Goal: Task Accomplishment & Management: Complete application form

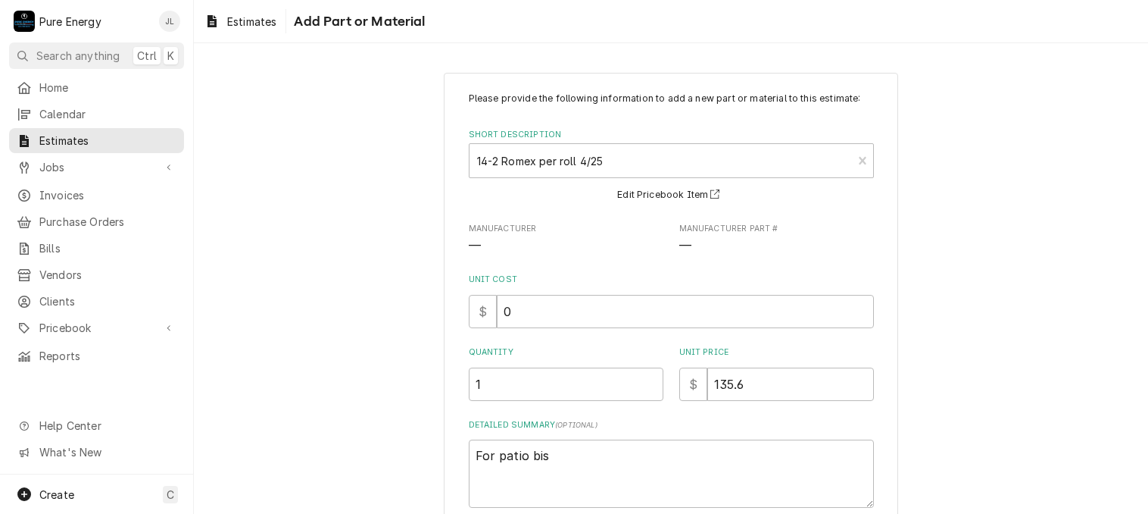
type textarea "x"
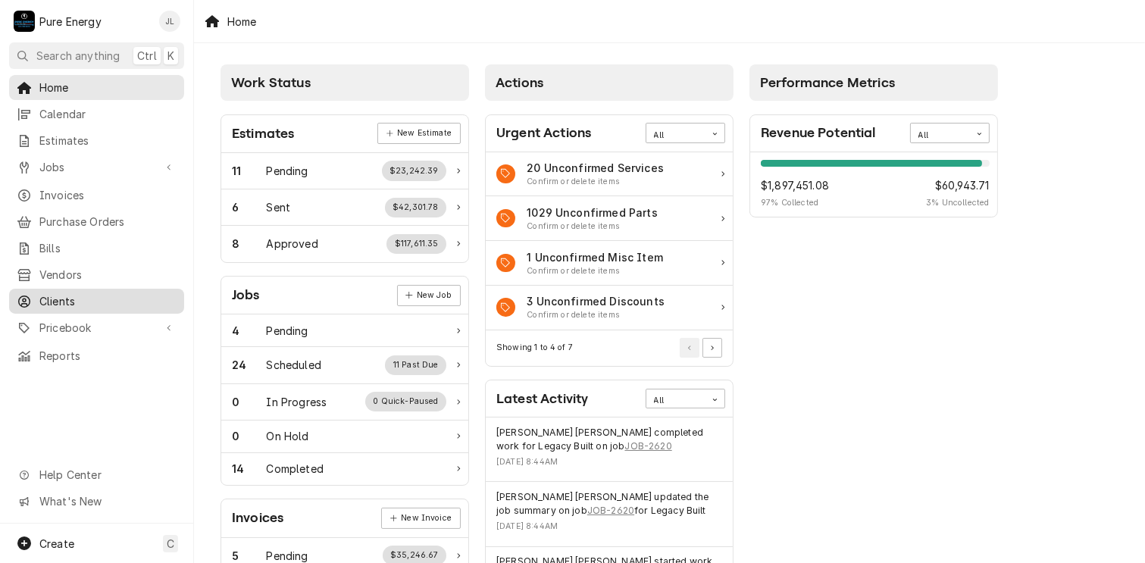
click at [75, 293] on span "Clients" at bounding box center [107, 301] width 137 height 16
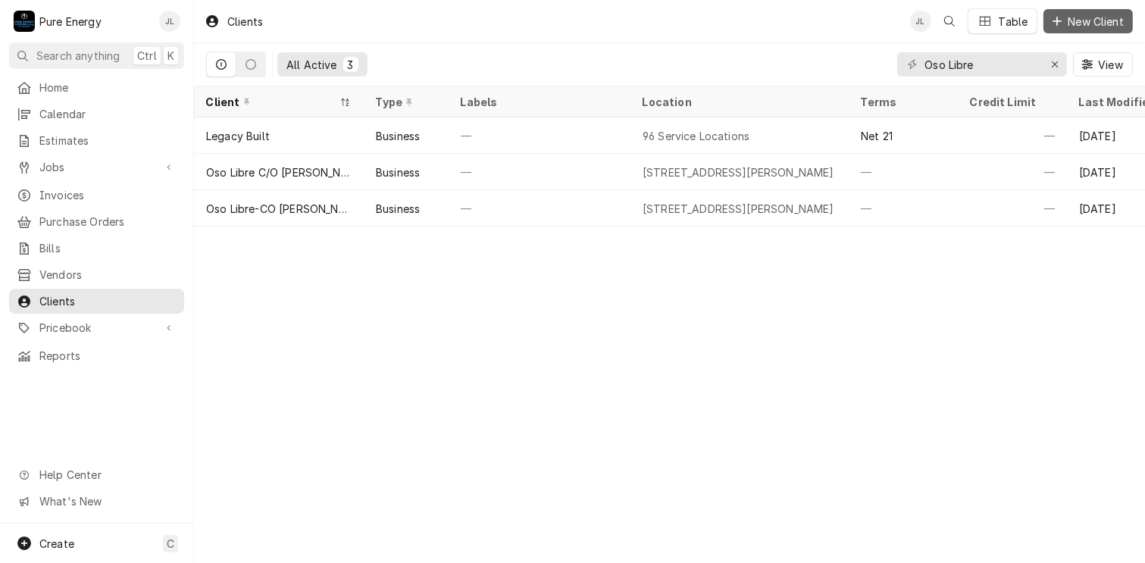
click at [1082, 17] on span "New Client" at bounding box center [1095, 22] width 62 height 16
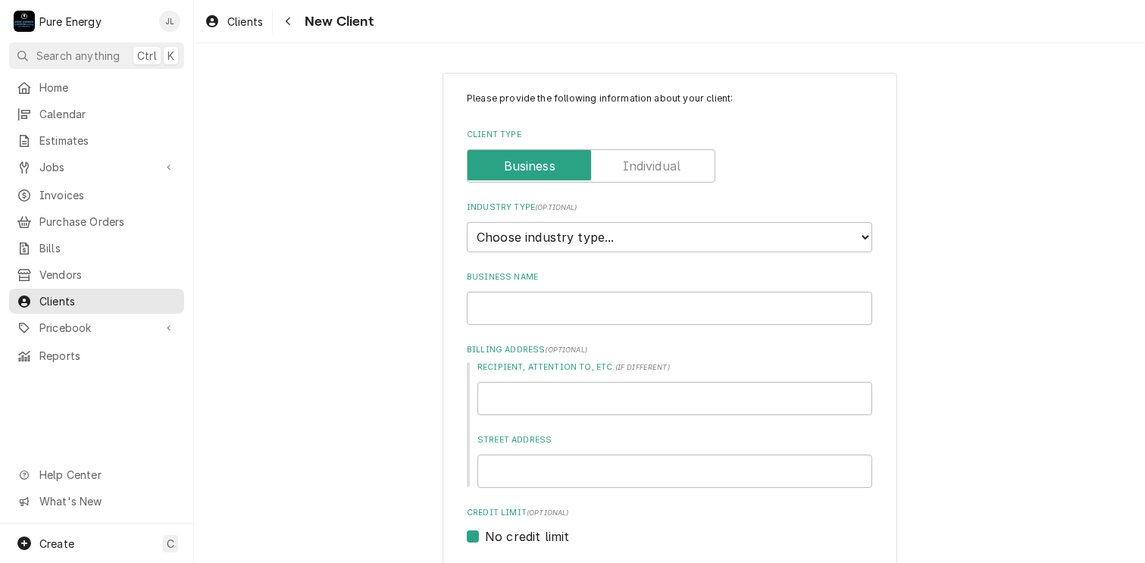
click at [651, 169] on label "Client Type" at bounding box center [591, 165] width 248 height 33
click at [651, 169] on input "Client Type" at bounding box center [590, 165] width 235 height 33
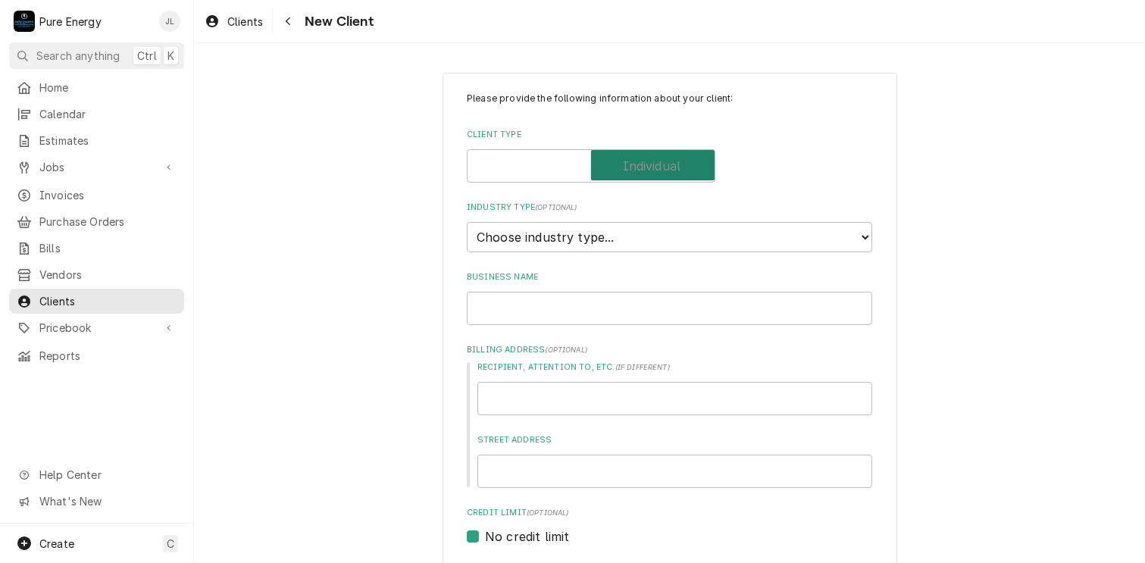
checkbox input "true"
type textarea "x"
click at [601, 230] on select "Choose industry type... Residential Commercial Industrial Government" at bounding box center [669, 237] width 405 height 30
select select "1"
click at [467, 222] on select "Choose industry type... Residential Commercial Industrial Government" at bounding box center [669, 237] width 405 height 30
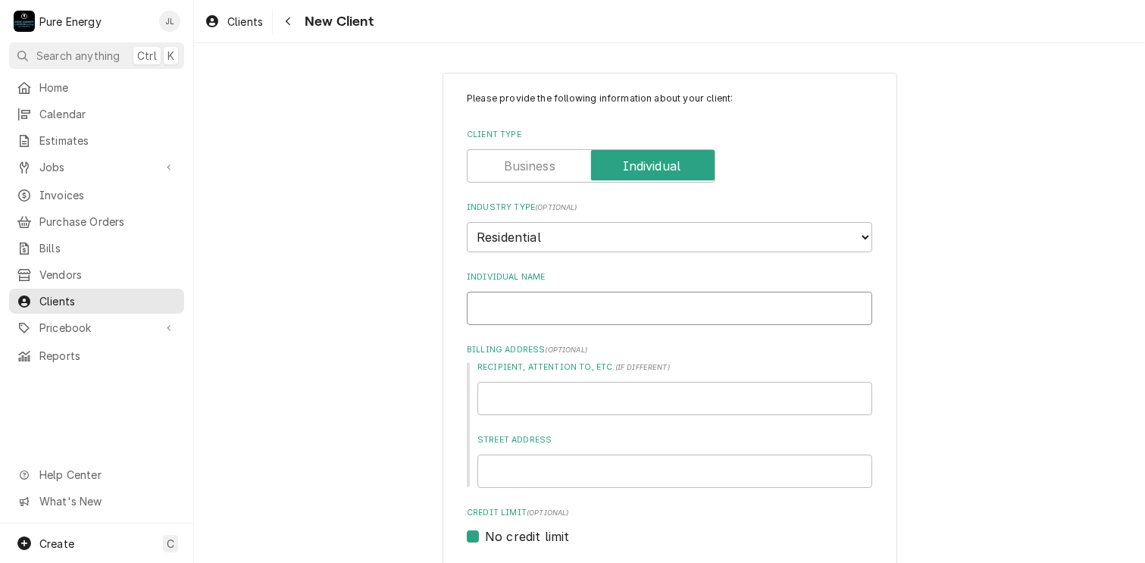
click at [528, 296] on input "Individual Name" at bounding box center [669, 308] width 405 height 33
type textarea "x"
type input "B"
type textarea "x"
type input "Bru"
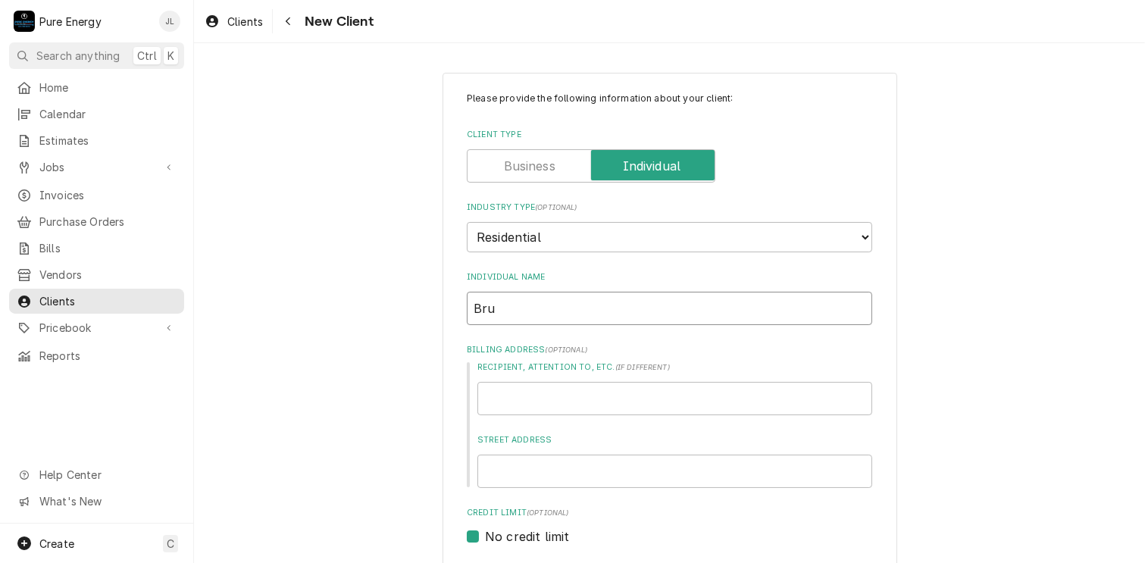
type textarea "x"
type input "Bruc"
type textarea "x"
type input "Bruce"
type textarea "x"
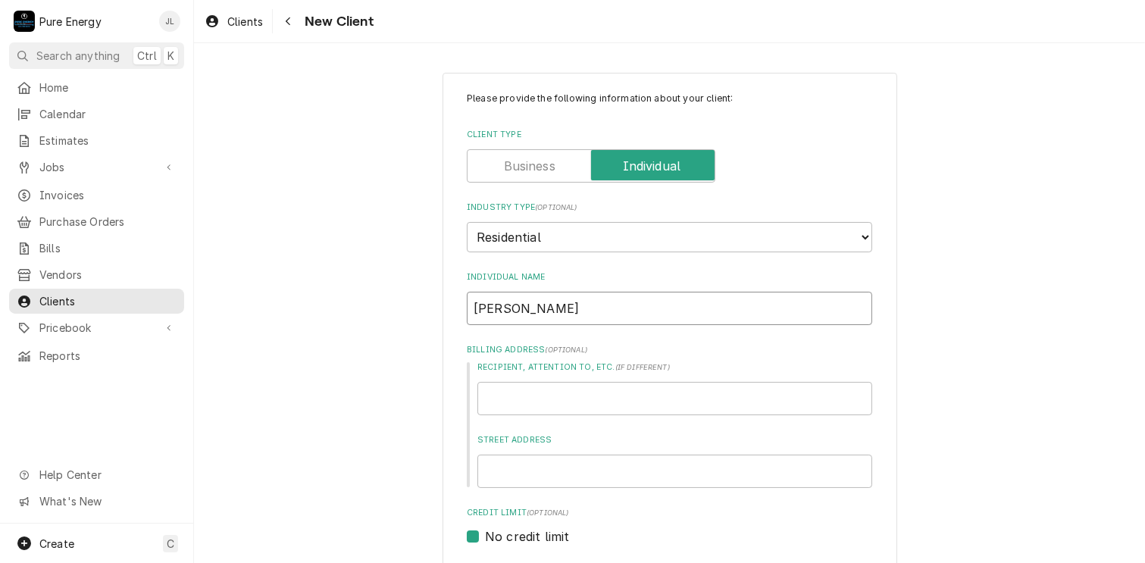
type input "Bruce"
type textarea "x"
type input "Bruce E"
type textarea "x"
type input "Bruce Ev"
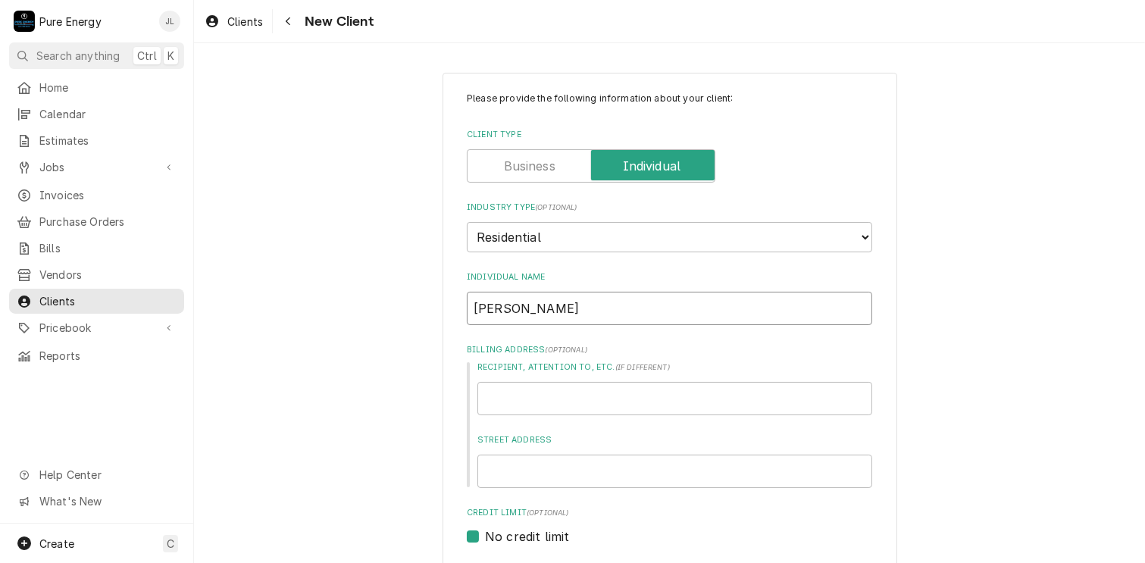
type textarea "x"
type input "Bruce Evv"
type textarea "x"
type input "Bruce Ev"
type textarea "x"
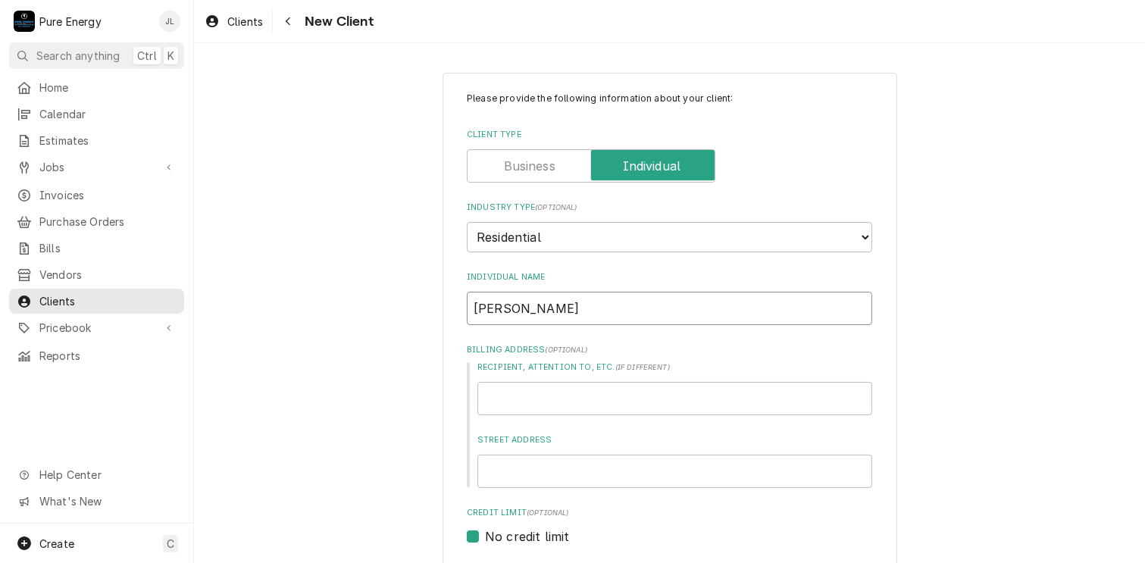
type input "Bruce Eve"
type textarea "x"
type input "Bruce Ever"
type textarea "x"
type input "Bruce Everr"
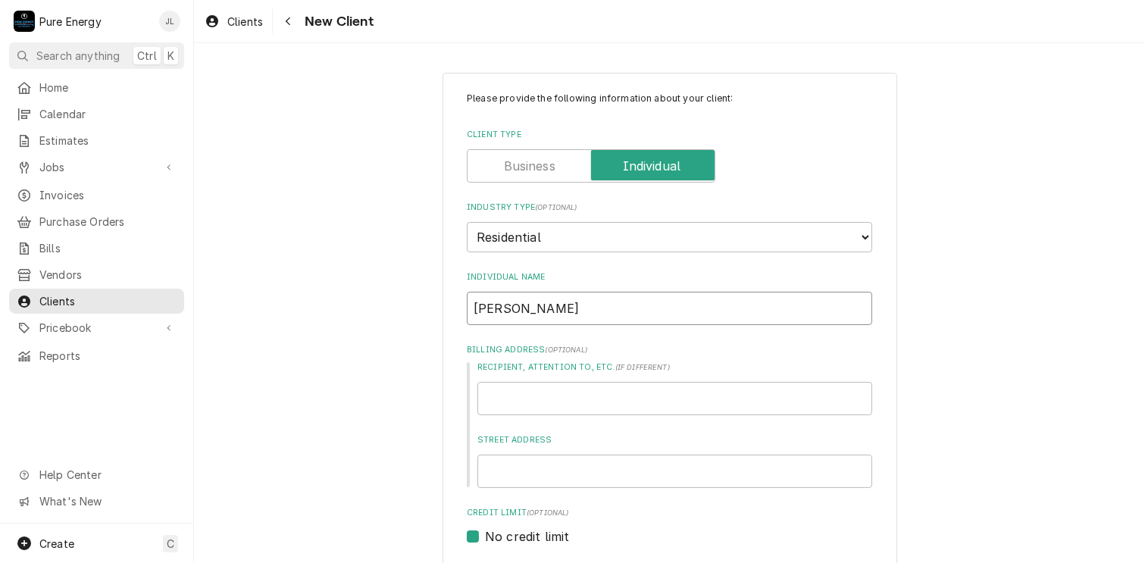
type textarea "x"
type input "Bruce Ever"
type textarea "x"
type input "Bruce Evere"
type textarea "x"
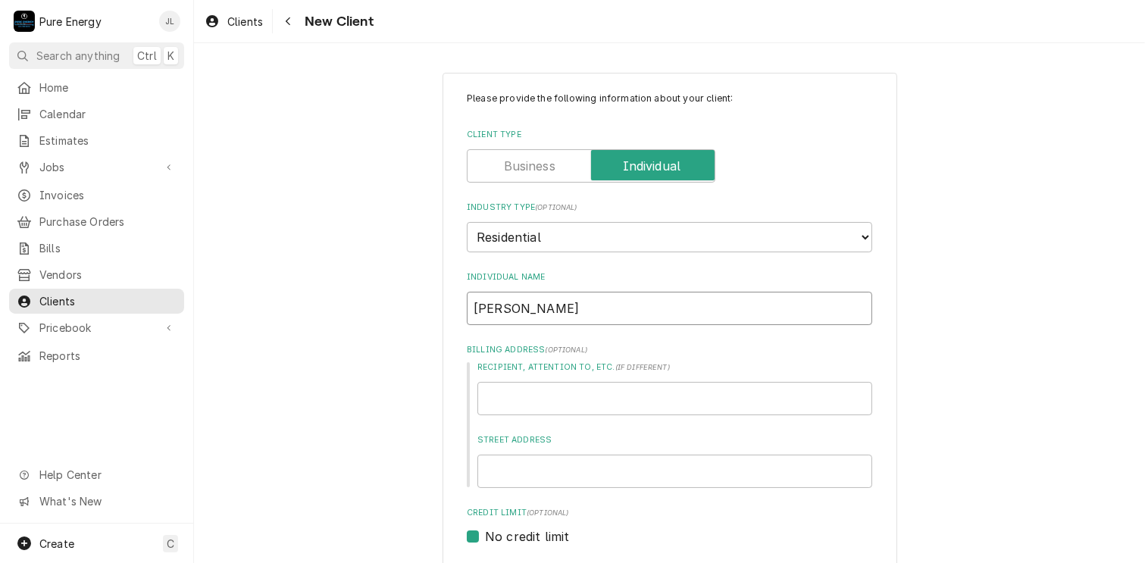
type input "Bruce Everet"
type textarea "x"
type input "Bruce Everett"
type textarea "x"
type input "Bruce Everett"
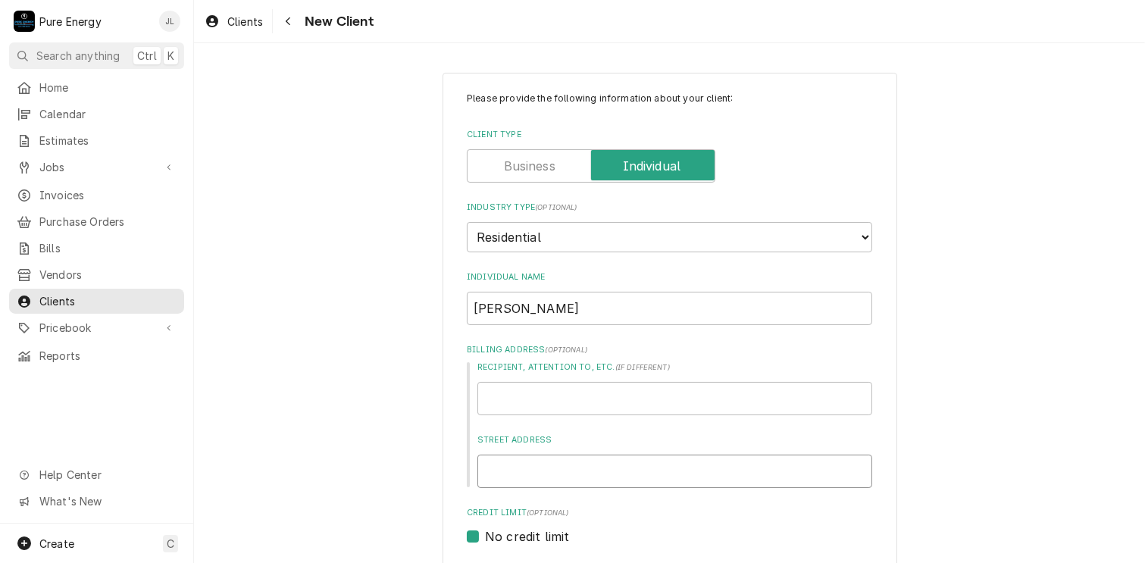
click at [508, 468] on input "Street Address" at bounding box center [674, 470] width 395 height 33
type textarea "x"
type input "1"
type textarea "x"
type input "13"
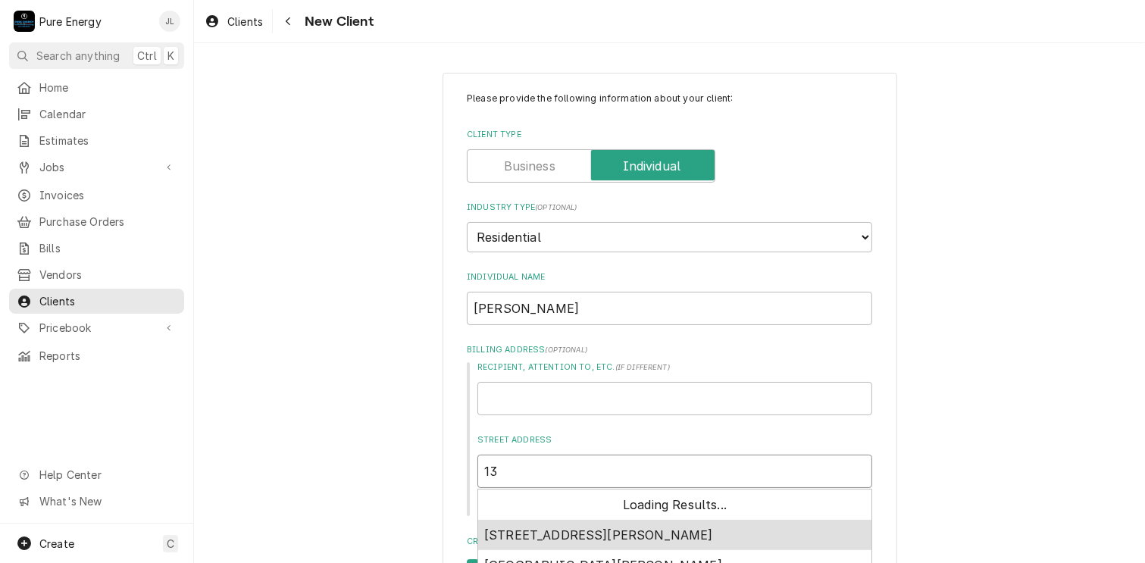
type textarea "x"
type input "132"
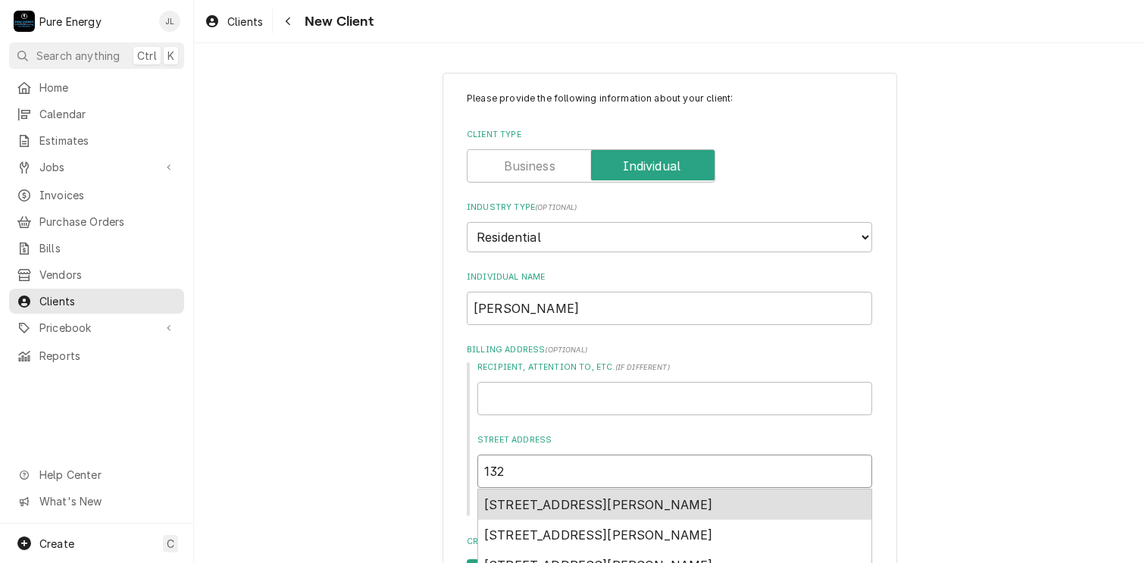
type textarea "x"
type input "1325"
type textarea "x"
type input "1325"
type textarea "x"
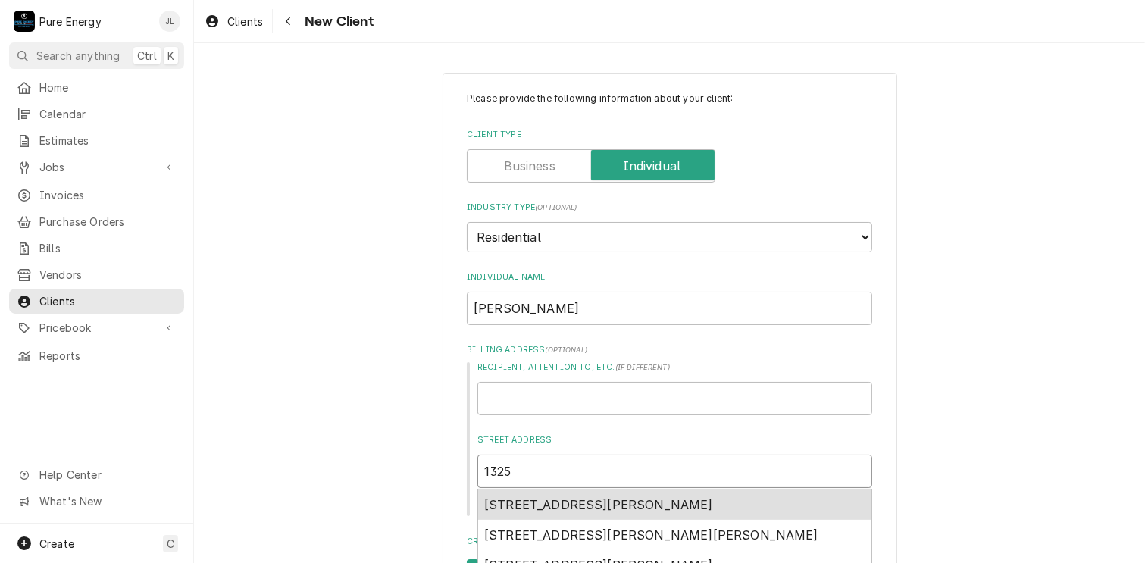
type input "1325 B"
type textarea "x"
type input "1325 Bu"
type textarea "x"
type input "1325 Bum"
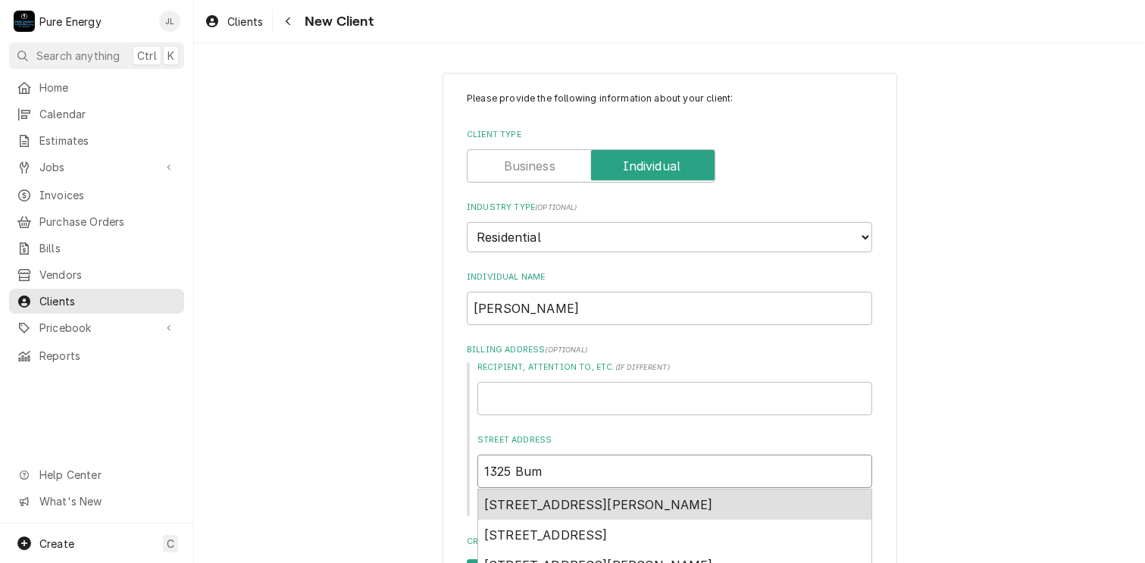
type textarea "x"
type input "1325 Bumb"
click at [532, 501] on span "[STREET_ADDRESS]" at bounding box center [545, 504] width 123 height 15
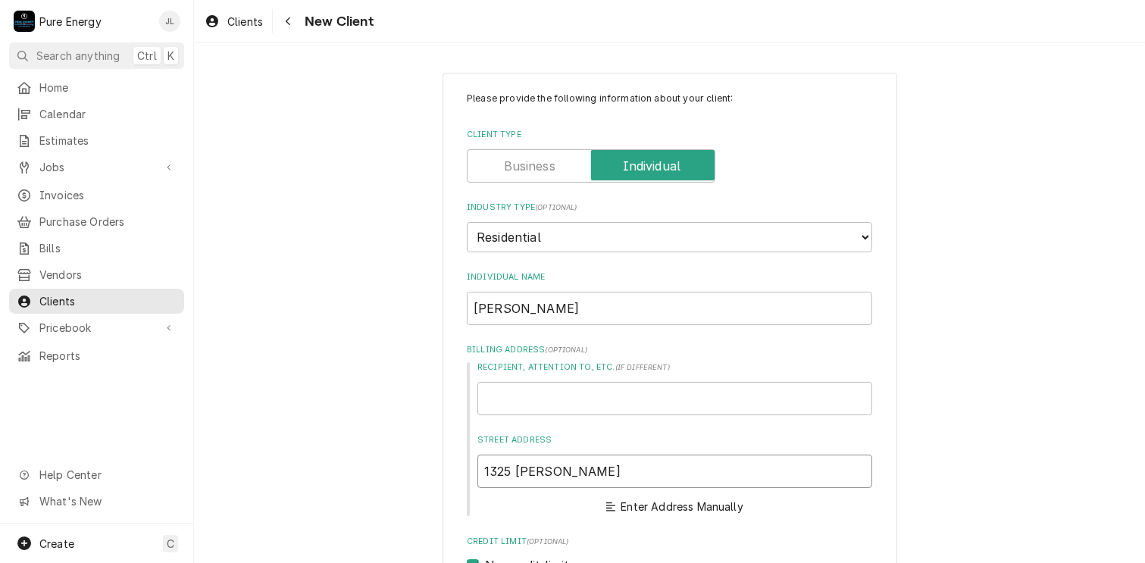
type textarea "x"
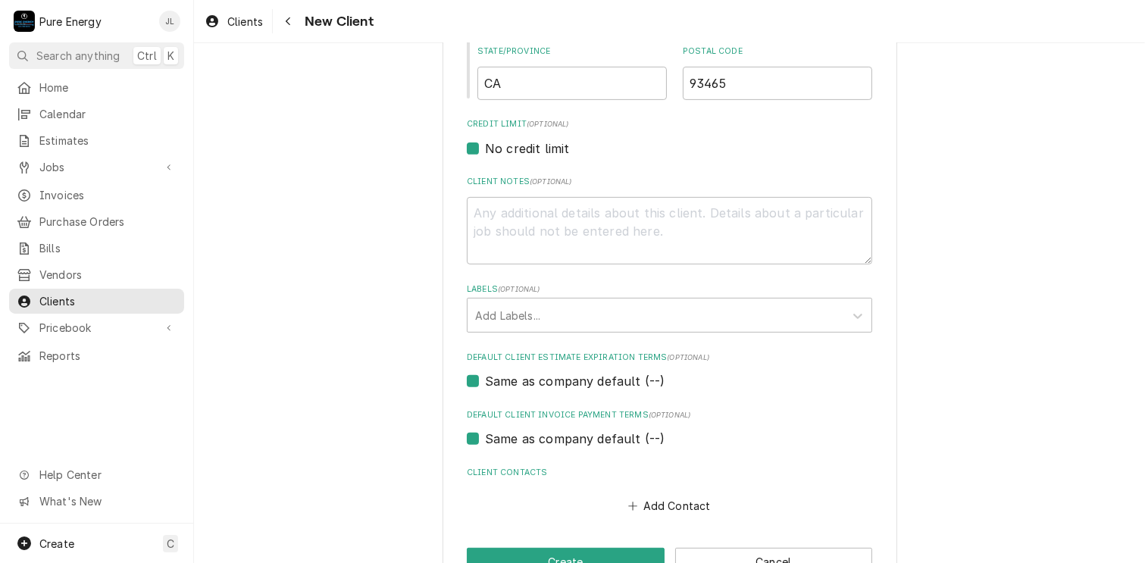
scroll to position [649, 0]
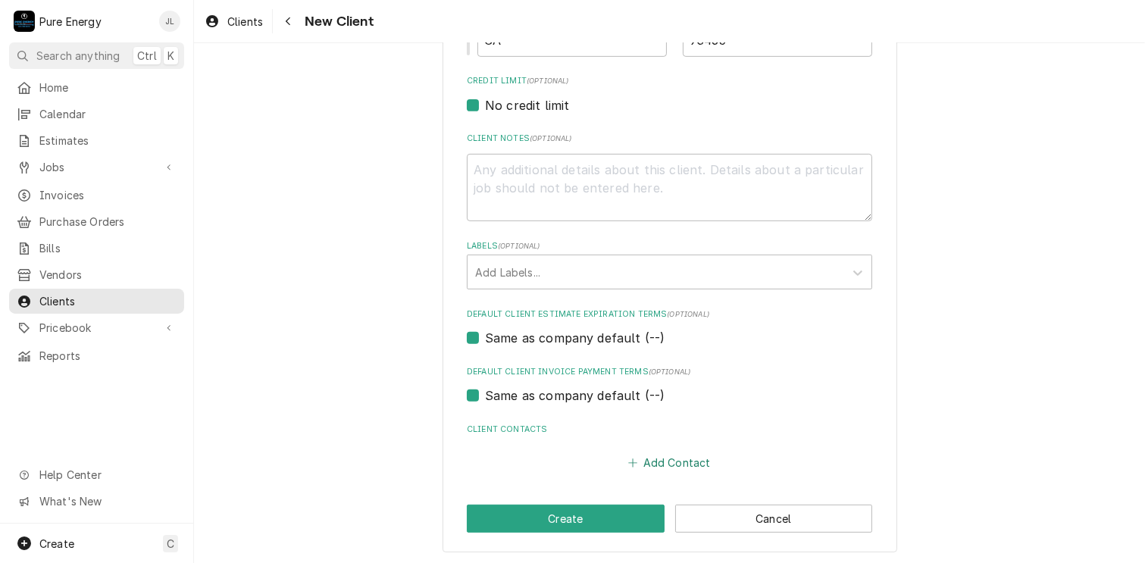
type input "1325 Bumblebee Ln"
click at [678, 461] on button "Add Contact" at bounding box center [669, 461] width 87 height 21
type textarea "x"
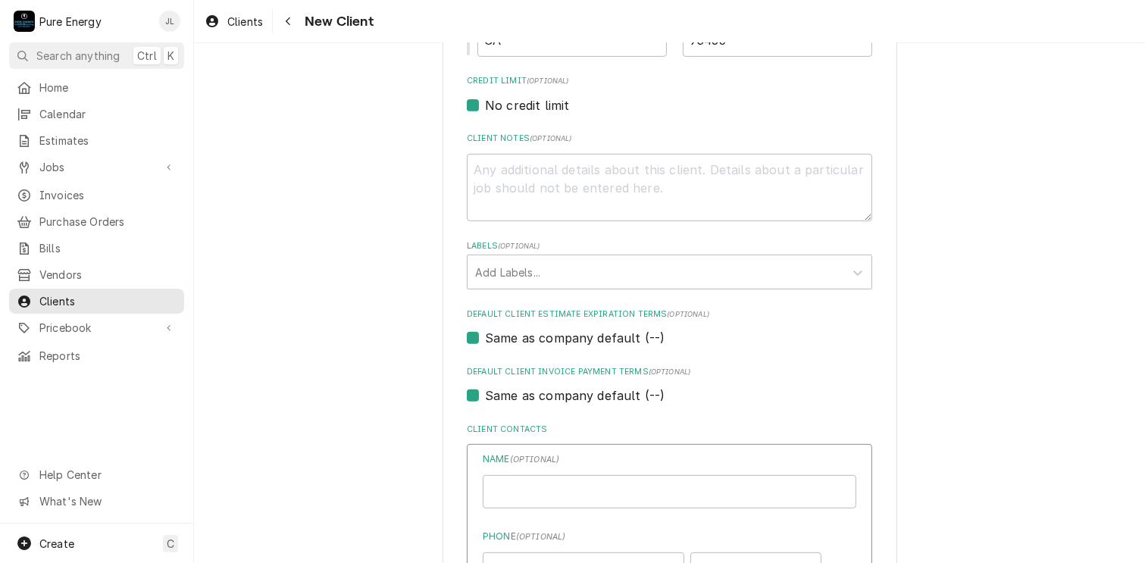
scroll to position [876, 0]
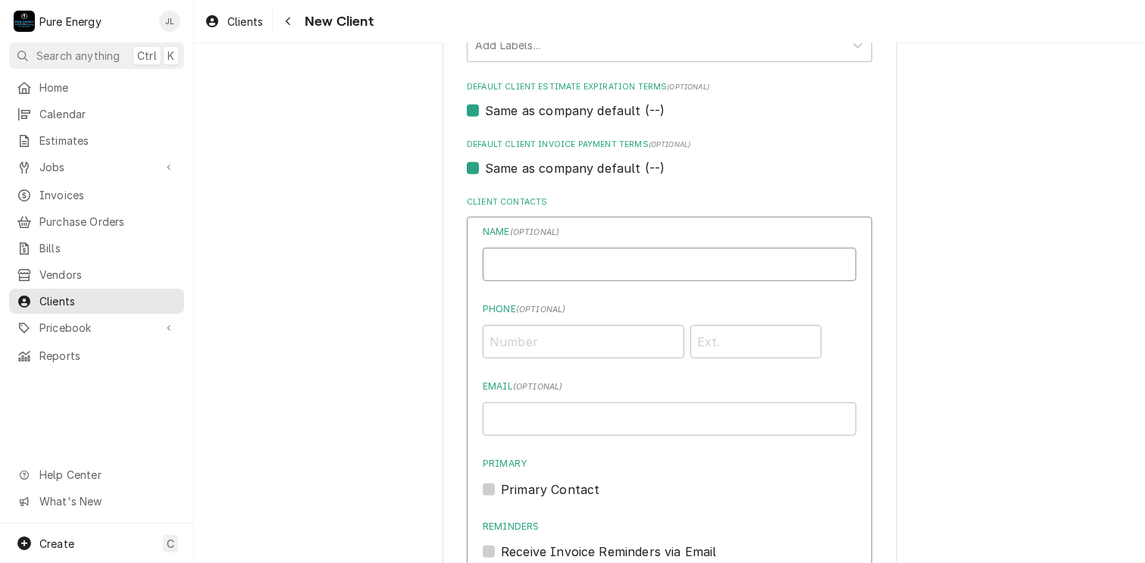
click at [551, 256] on input "Individual Name" at bounding box center [669, 264] width 373 height 33
type input "[PERSON_NAME]"
click at [542, 344] on input "Phone ( optional )" at bounding box center [583, 341] width 201 height 33
type input "[PHONE_NUMBER]"
click at [533, 414] on input "Email ( optional )" at bounding box center [669, 418] width 373 height 33
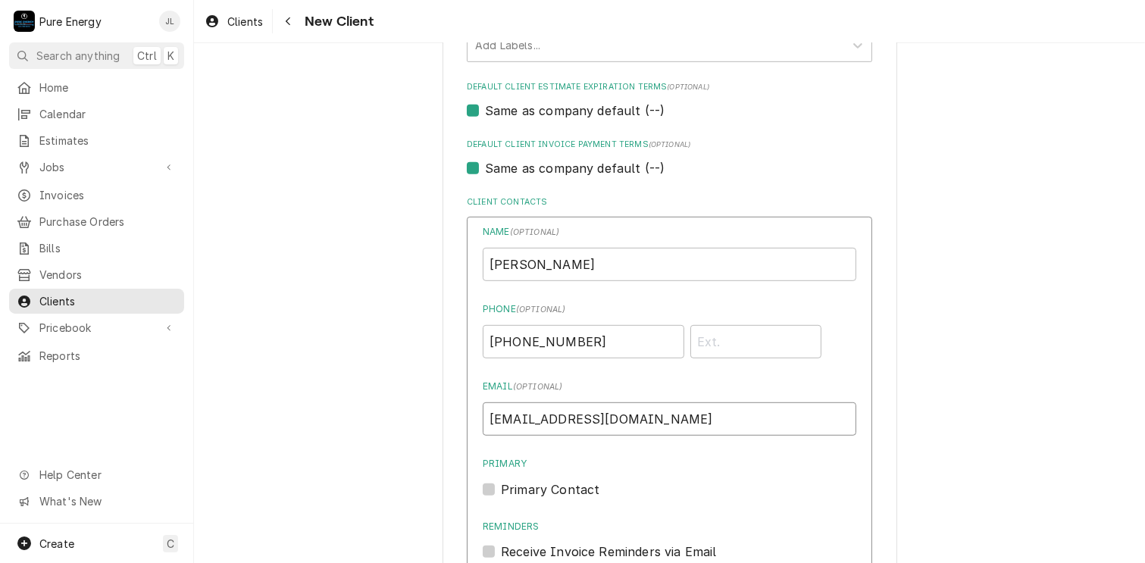
scroll to position [952, 0]
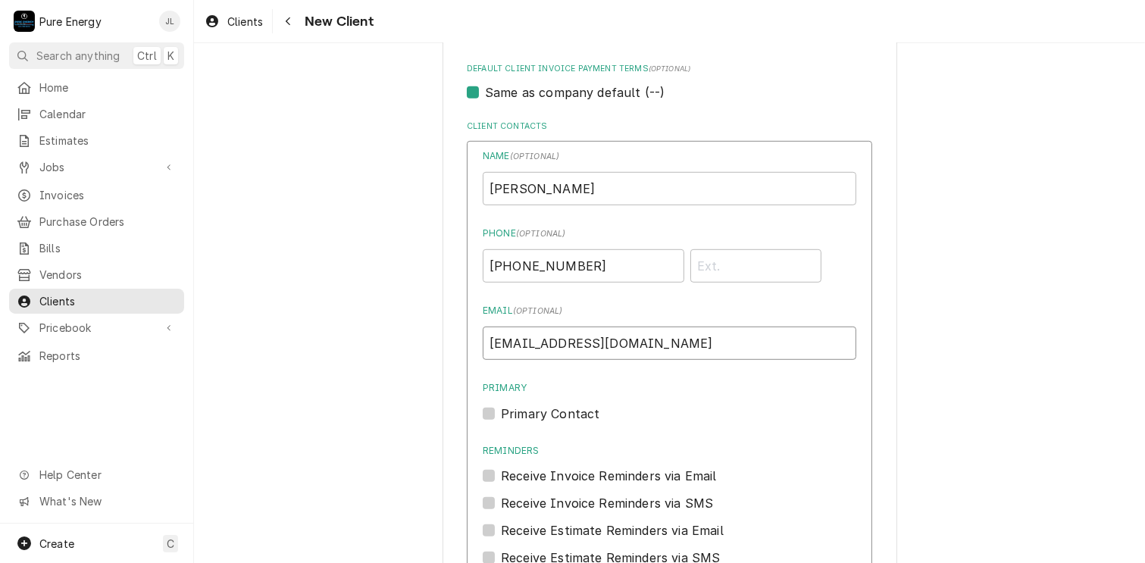
type input "[EMAIL_ADDRESS][DOMAIN_NAME]"
click at [501, 405] on label "Primary Contact" at bounding box center [550, 413] width 98 height 18
click at [501, 405] on input "Primary" at bounding box center [687, 420] width 373 height 33
checkbox input "true"
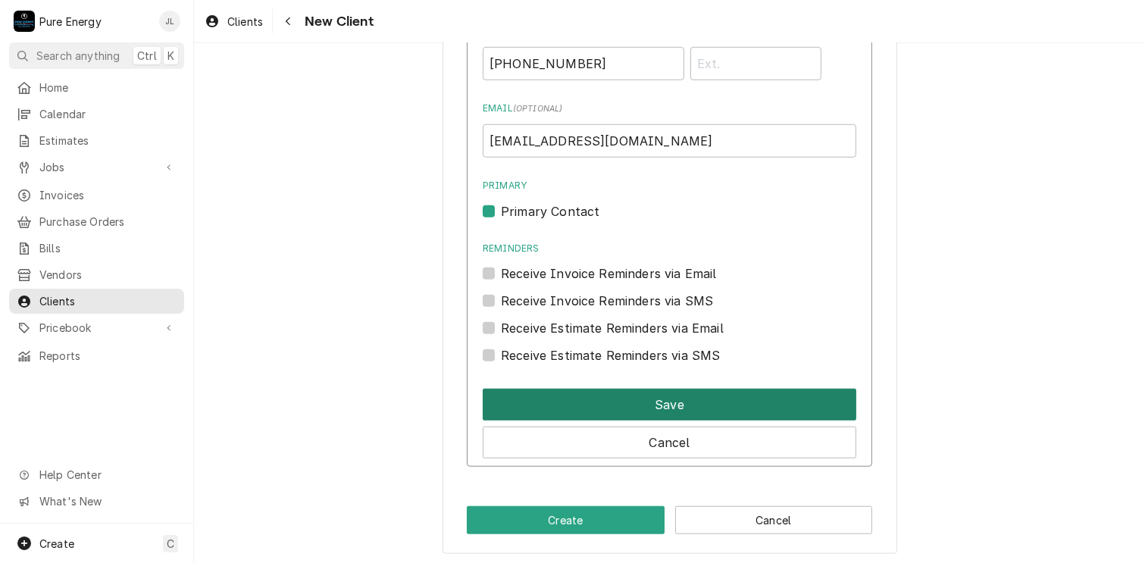
click at [615, 397] on button "Save" at bounding box center [669, 405] width 373 height 32
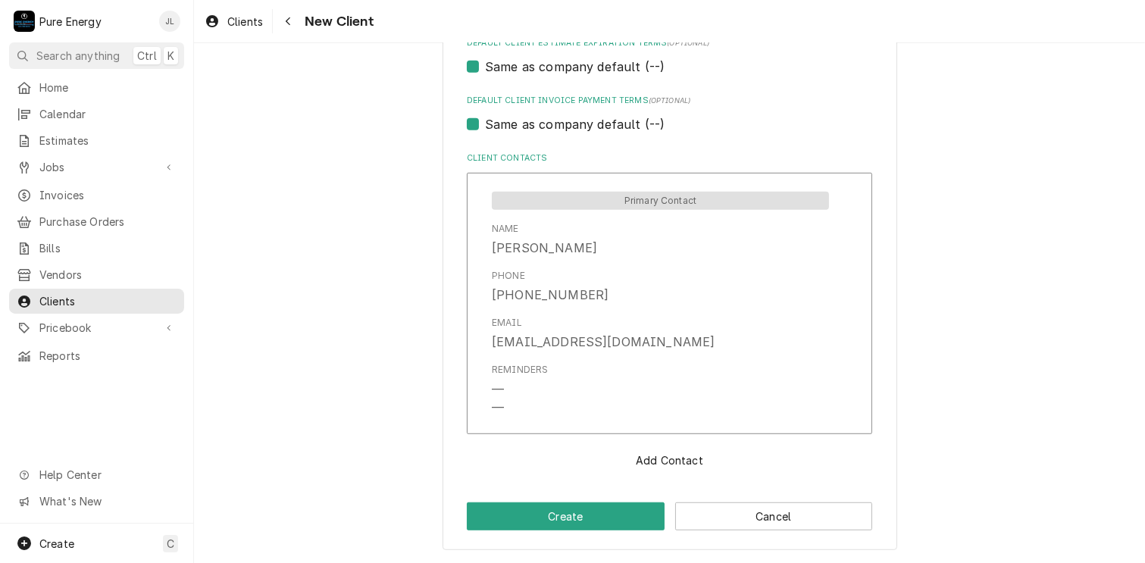
scroll to position [917, 0]
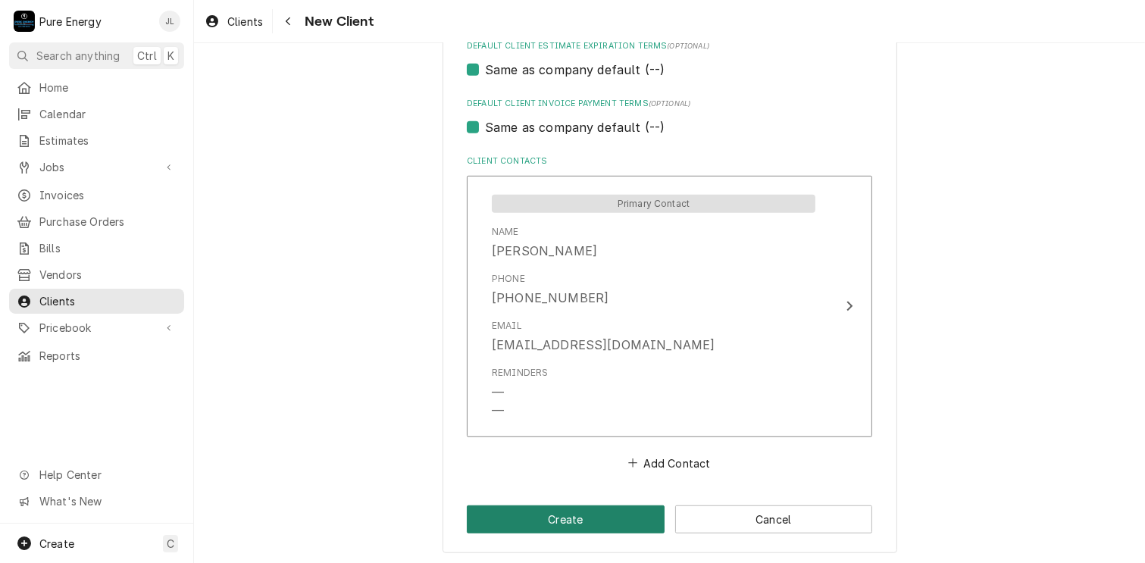
click at [601, 505] on button "Create" at bounding box center [566, 519] width 198 height 28
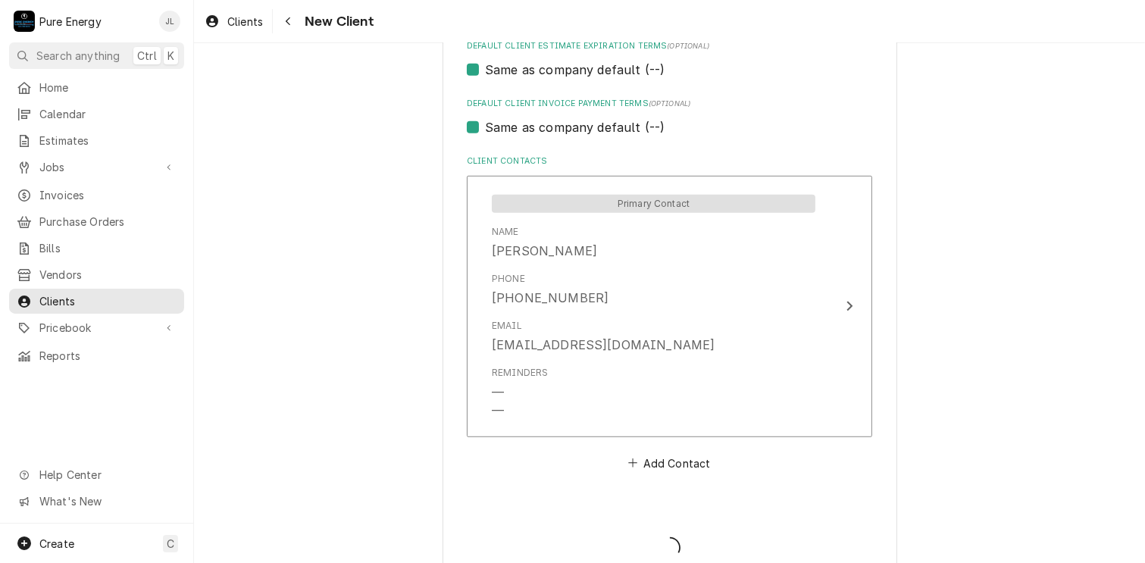
type textarea "x"
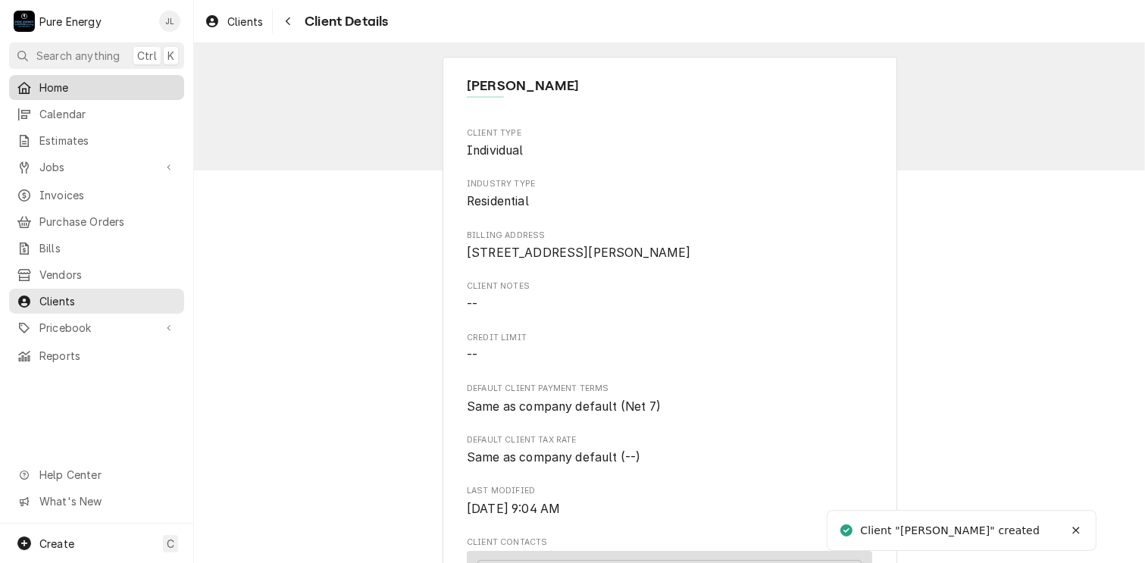
click at [94, 89] on span "Home" at bounding box center [107, 88] width 137 height 16
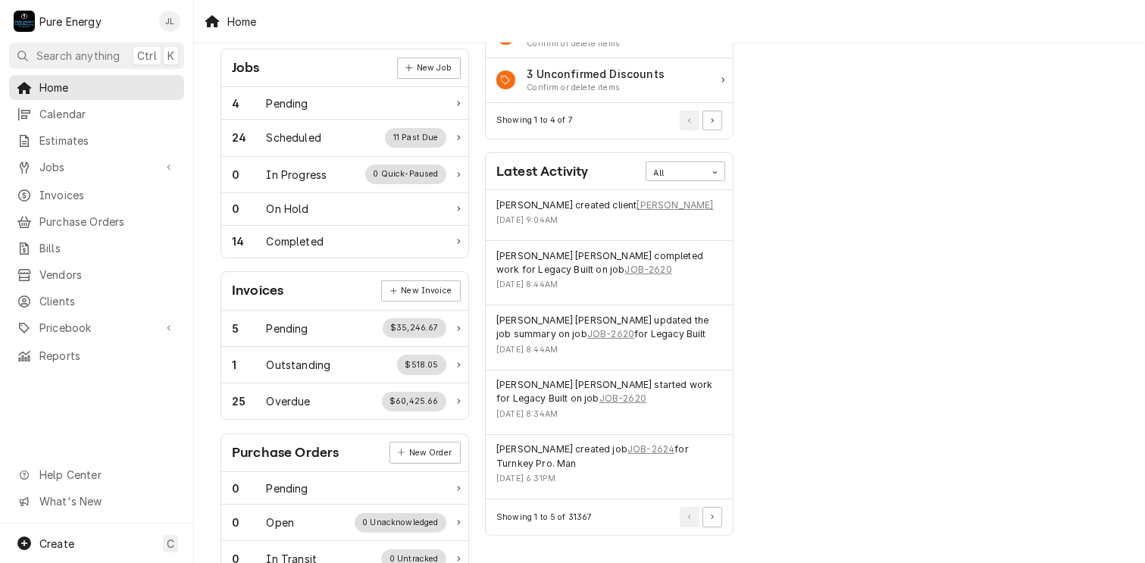
scroll to position [151, 0]
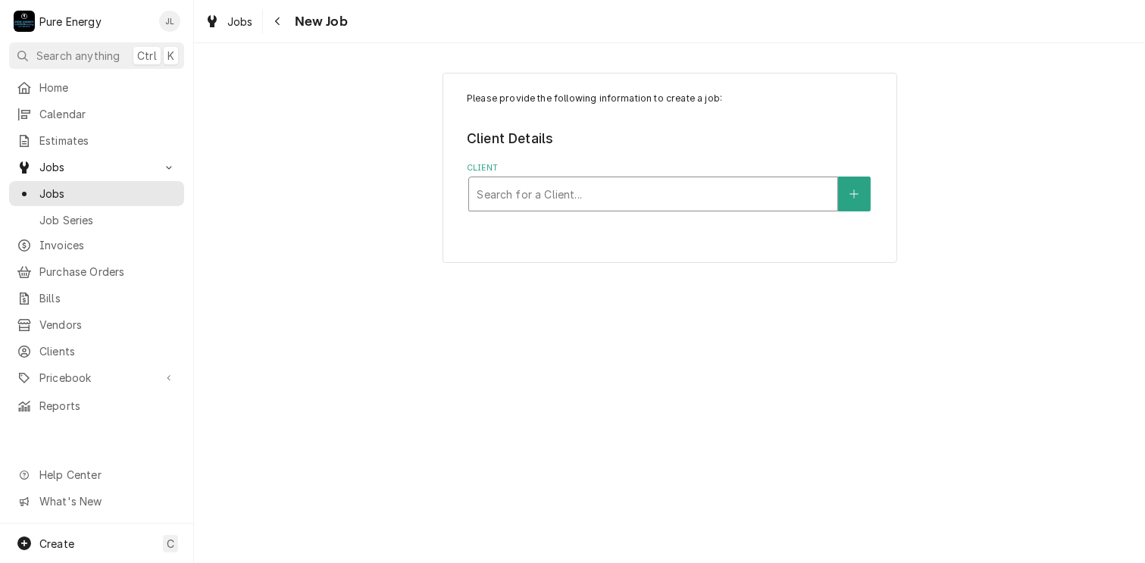
click at [540, 182] on div "Client" at bounding box center [652, 193] width 353 height 27
type input "Bruce"
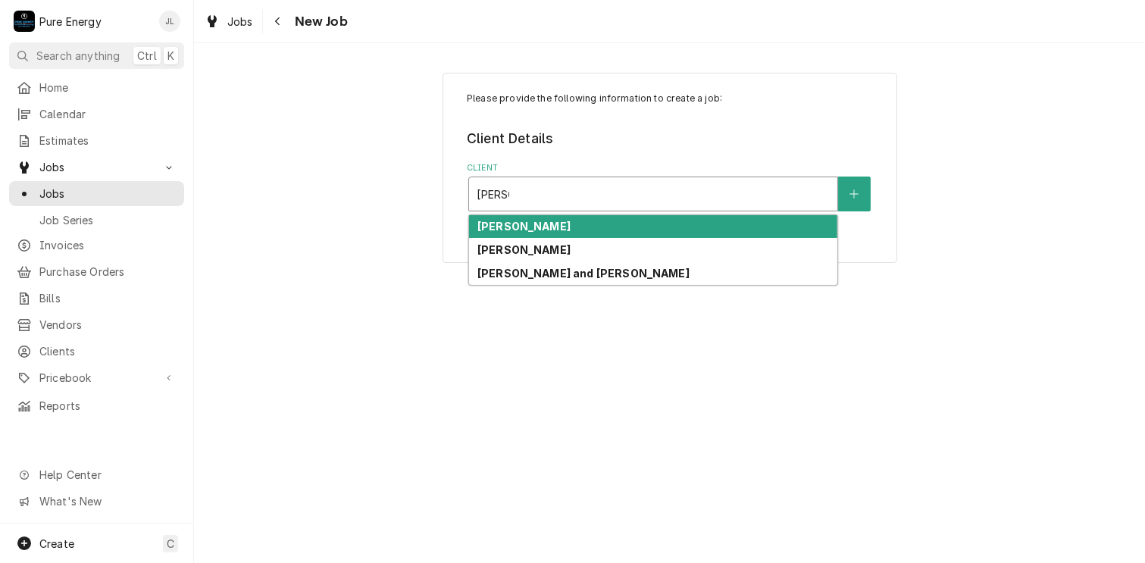
click at [553, 225] on div "[PERSON_NAME]" at bounding box center [653, 226] width 368 height 23
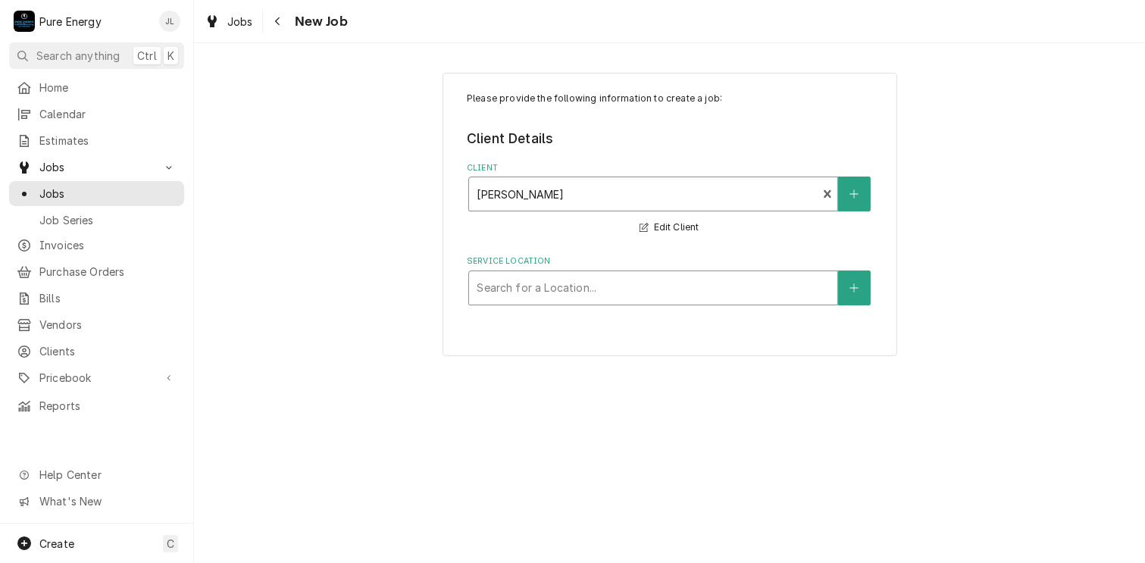
click at [583, 283] on div "Service Location" at bounding box center [652, 287] width 353 height 27
click at [851, 286] on icon "Create New Location" at bounding box center [853, 288] width 9 height 11
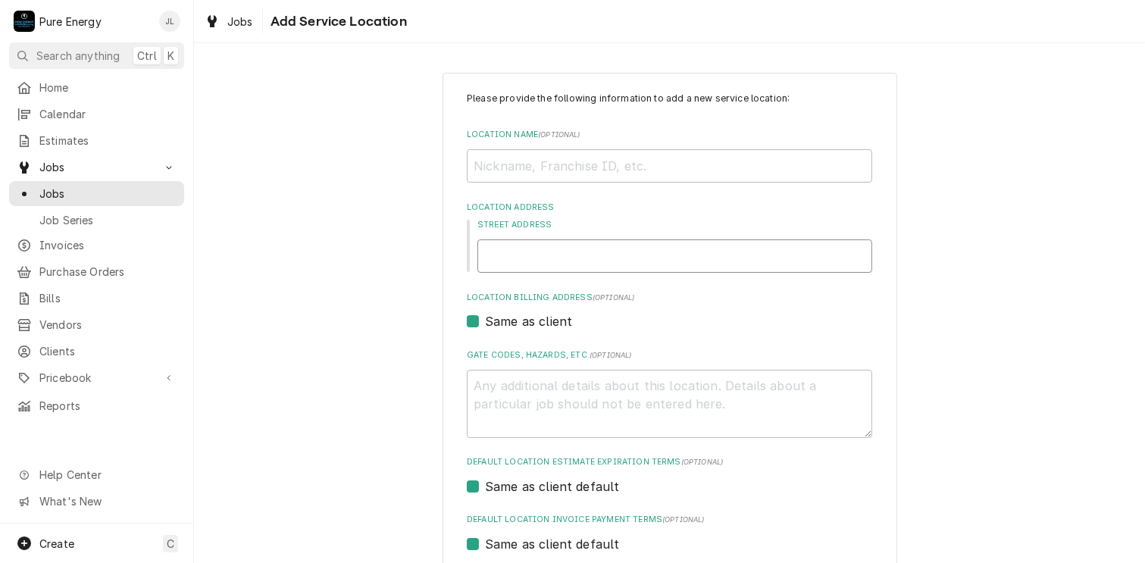
click at [591, 262] on input "Street Address" at bounding box center [674, 255] width 395 height 33
type textarea "x"
type input "1"
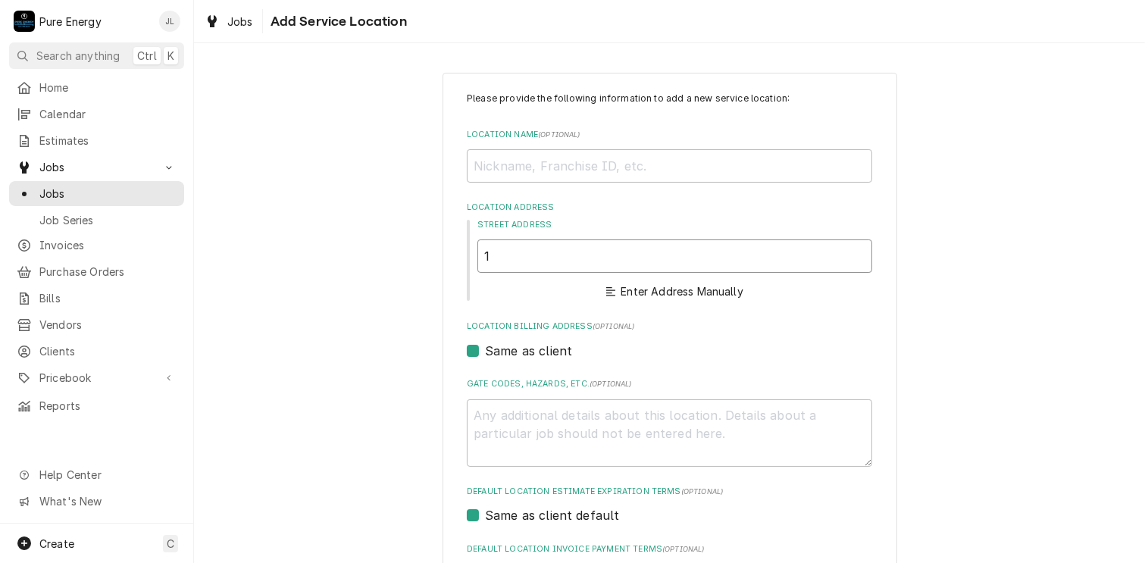
type textarea "x"
type input "13"
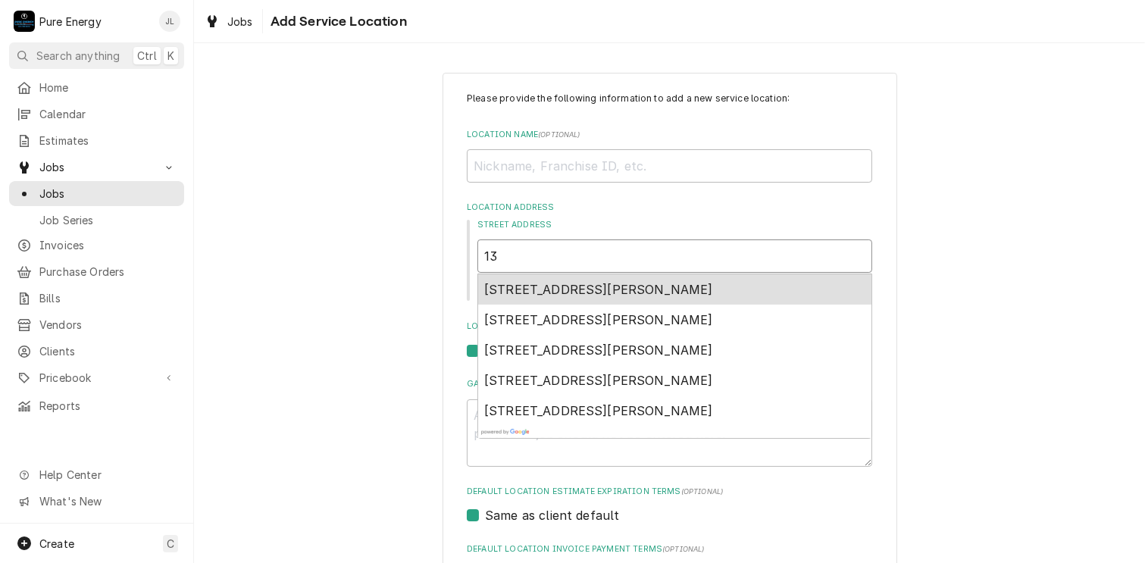
type textarea "x"
type input "132"
type textarea "x"
type input "1325"
type textarea "x"
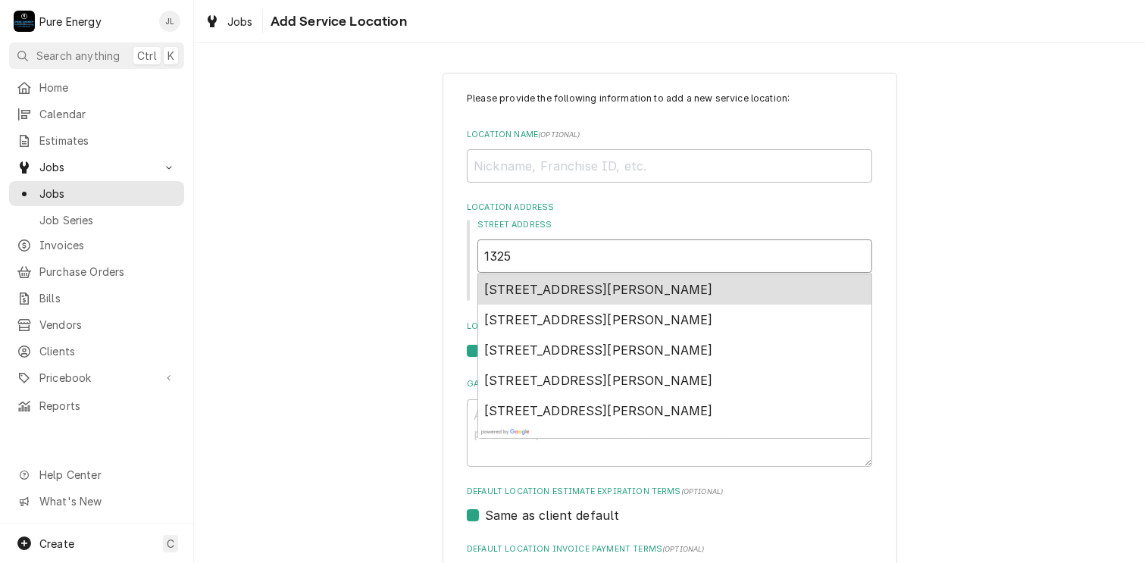
type input "1325"
type textarea "x"
type input "1325 Bu"
type textarea "x"
type input "1325 Bum"
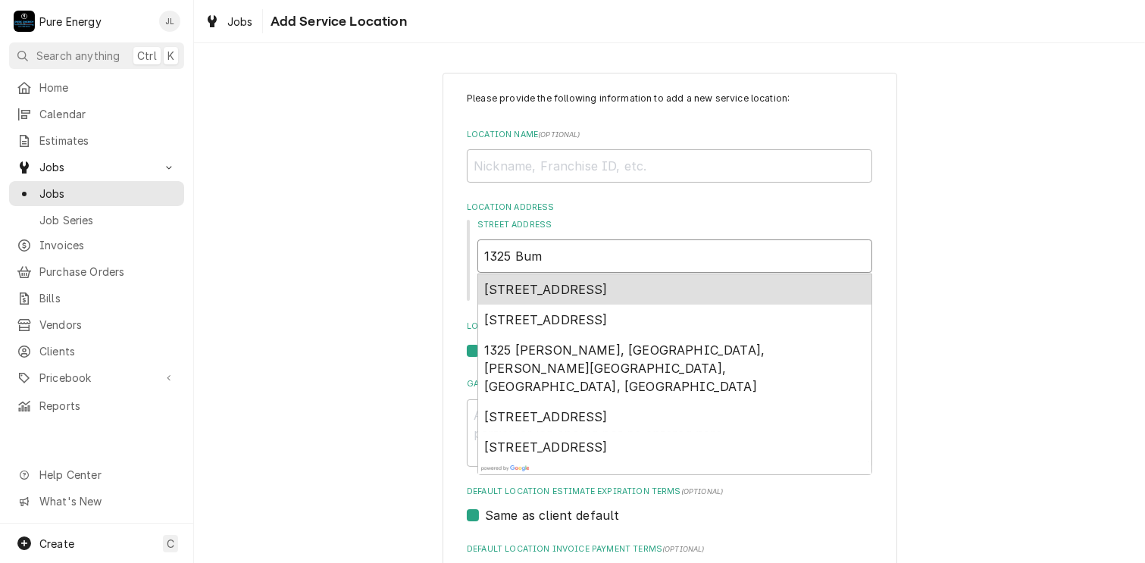
click at [559, 278] on div "1325 Bumblebee Ln, Templeton, CA, USA" at bounding box center [674, 289] width 393 height 30
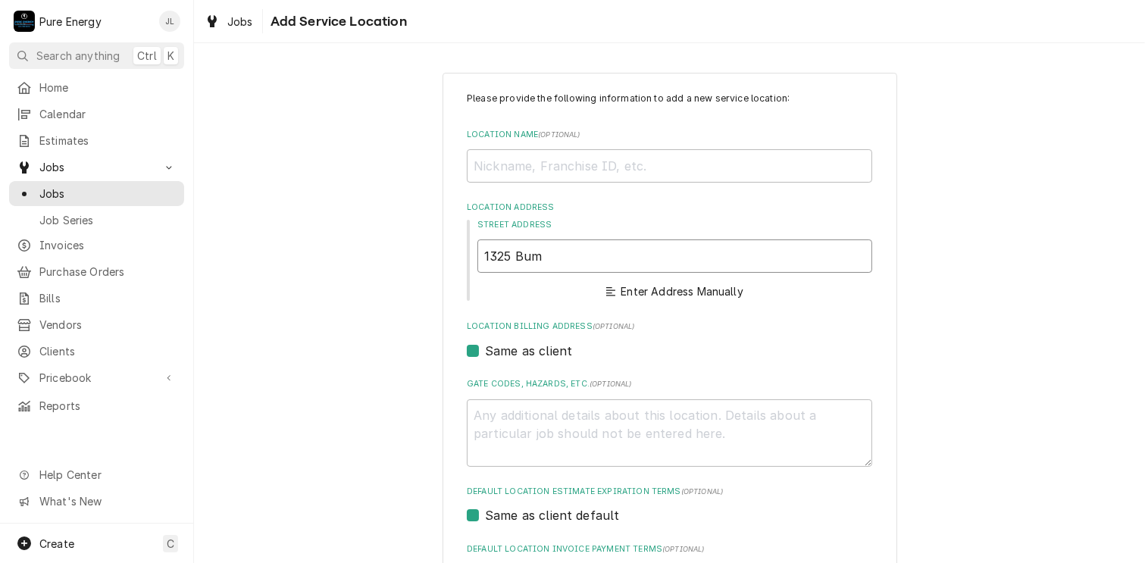
type textarea "x"
type input "1325 Bumblebee Ln"
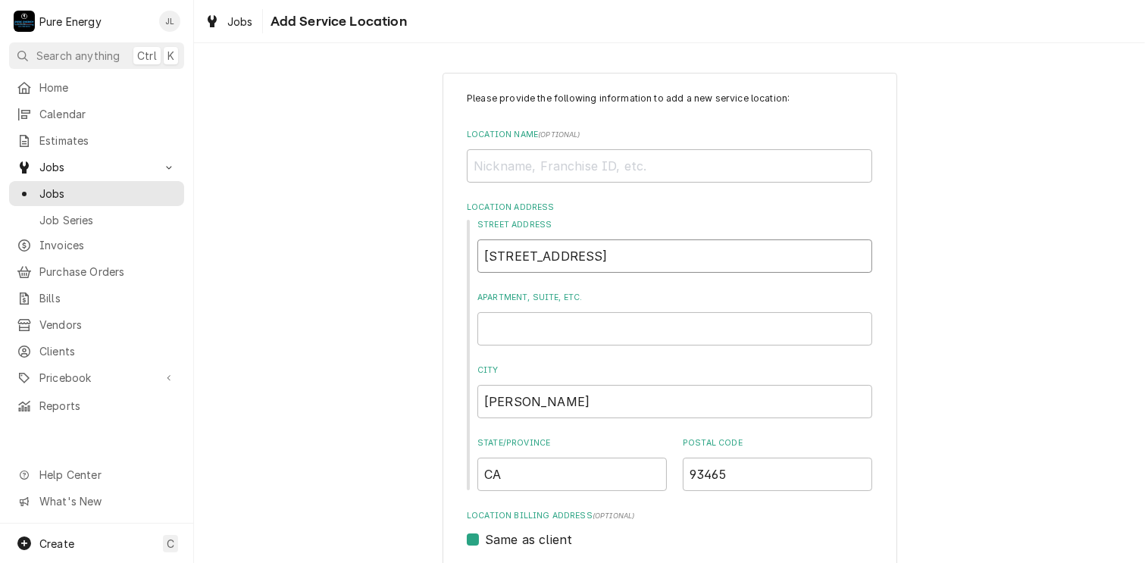
type textarea "x"
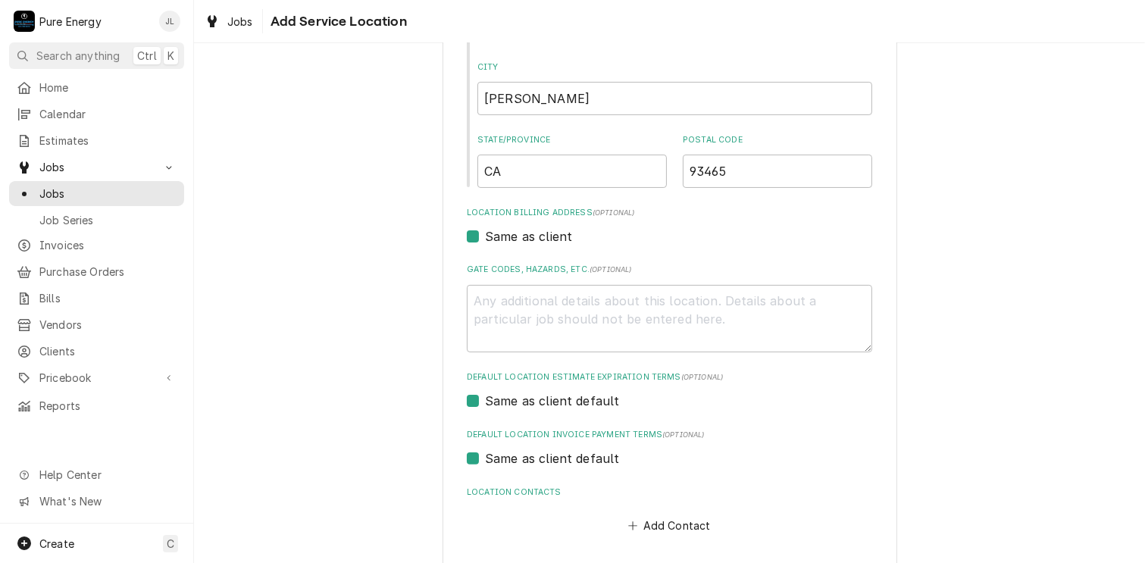
scroll to position [367, 0]
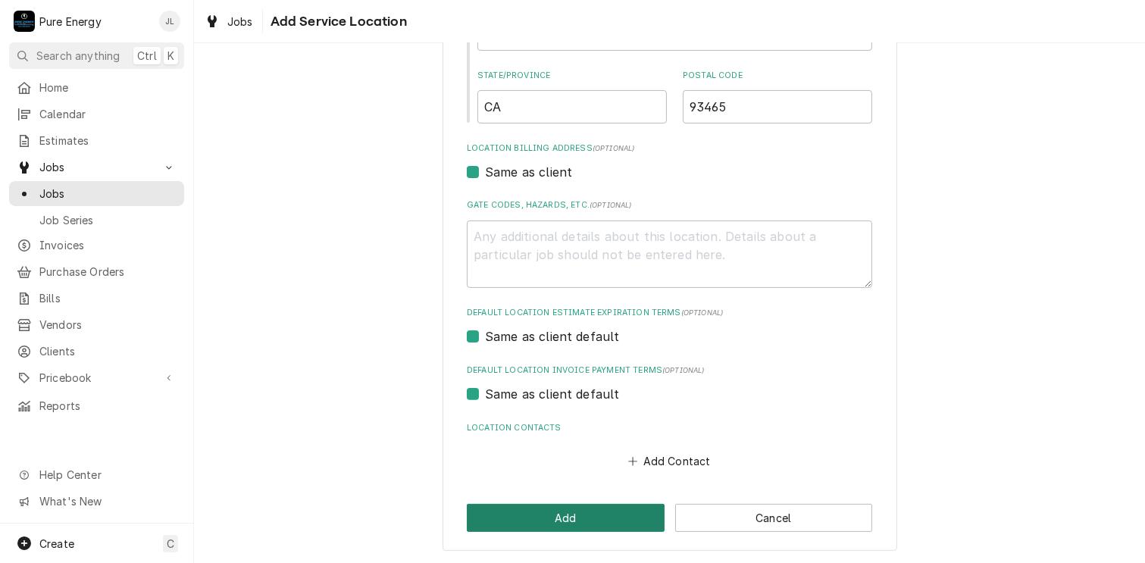
type input "1325 Bumblebee Ln"
click at [614, 514] on button "Add" at bounding box center [566, 518] width 198 height 28
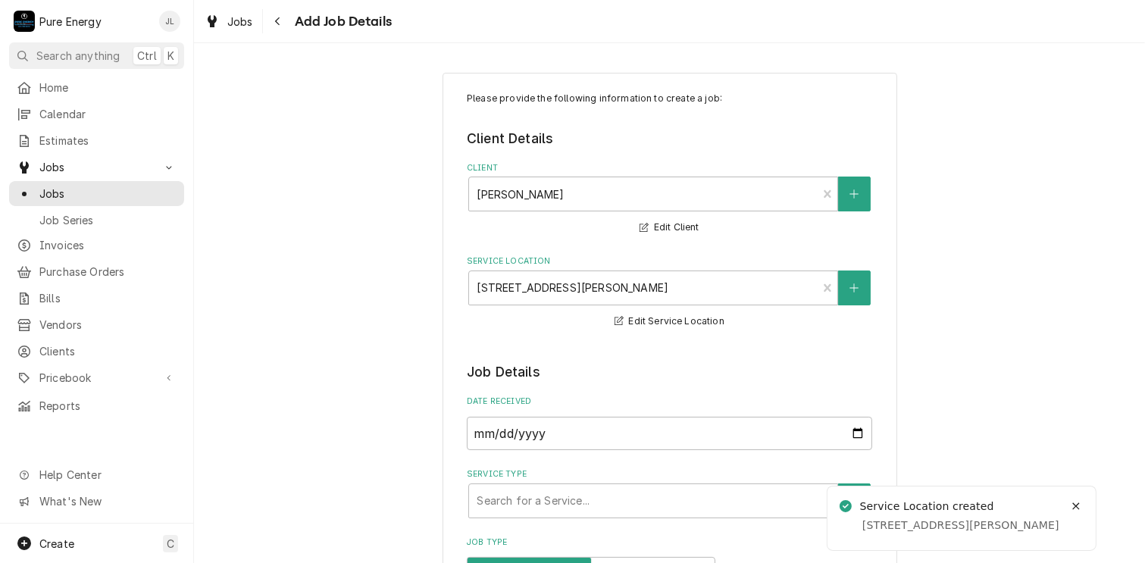
scroll to position [227, 0]
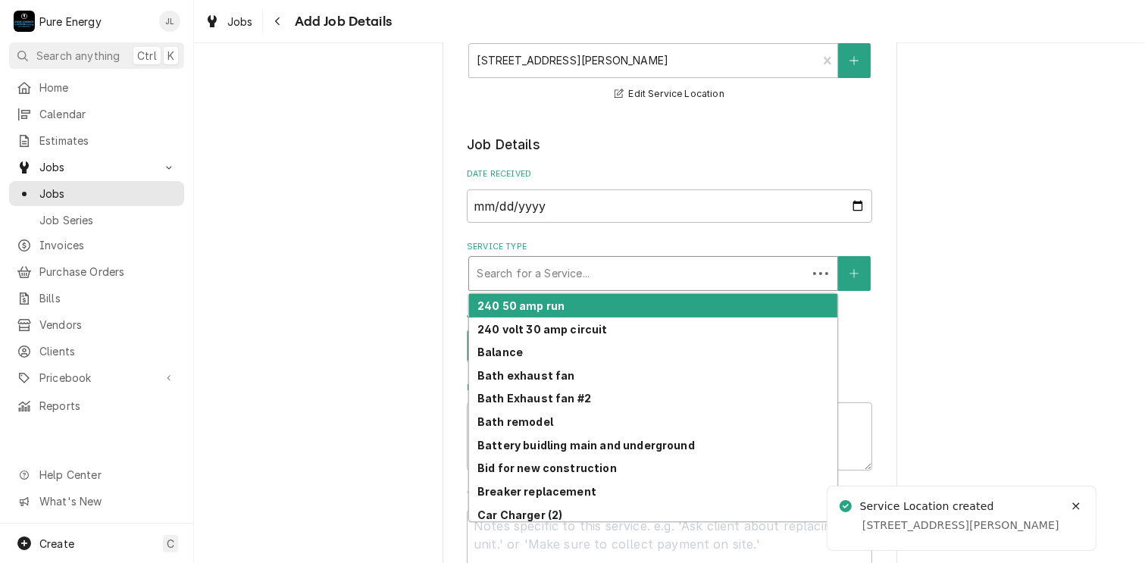
click at [588, 263] on div "Service Type" at bounding box center [637, 273] width 323 height 27
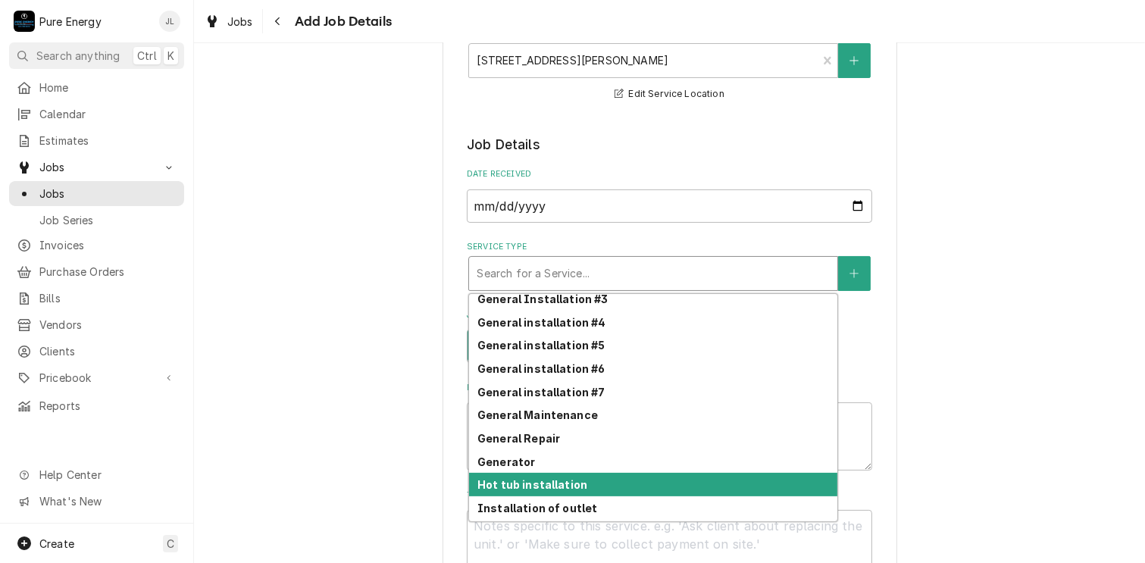
scroll to position [458, 0]
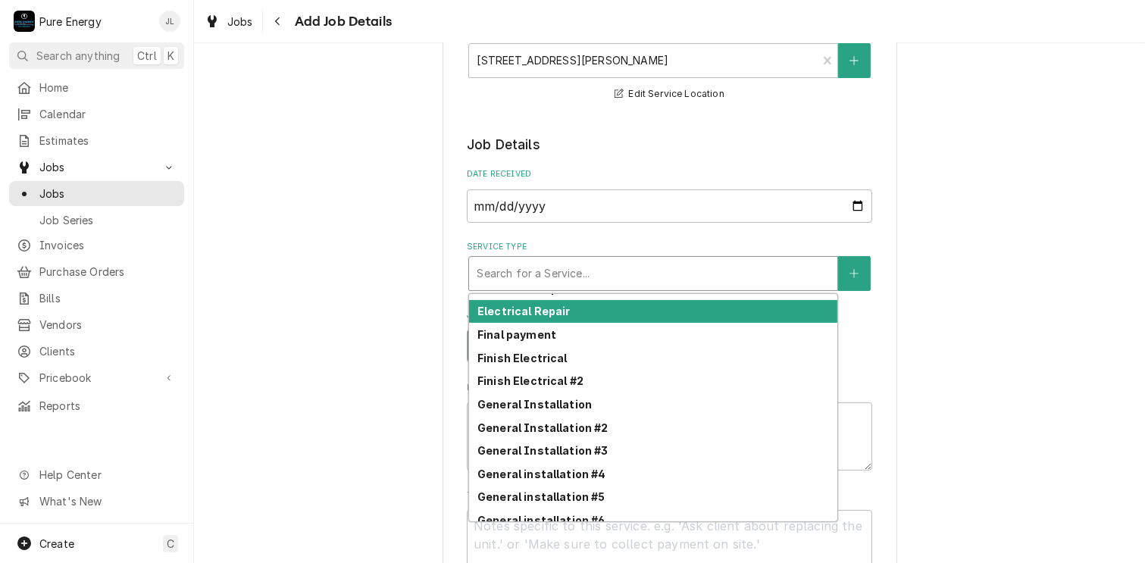
click at [588, 309] on div "Electrical Repair" at bounding box center [653, 311] width 368 height 23
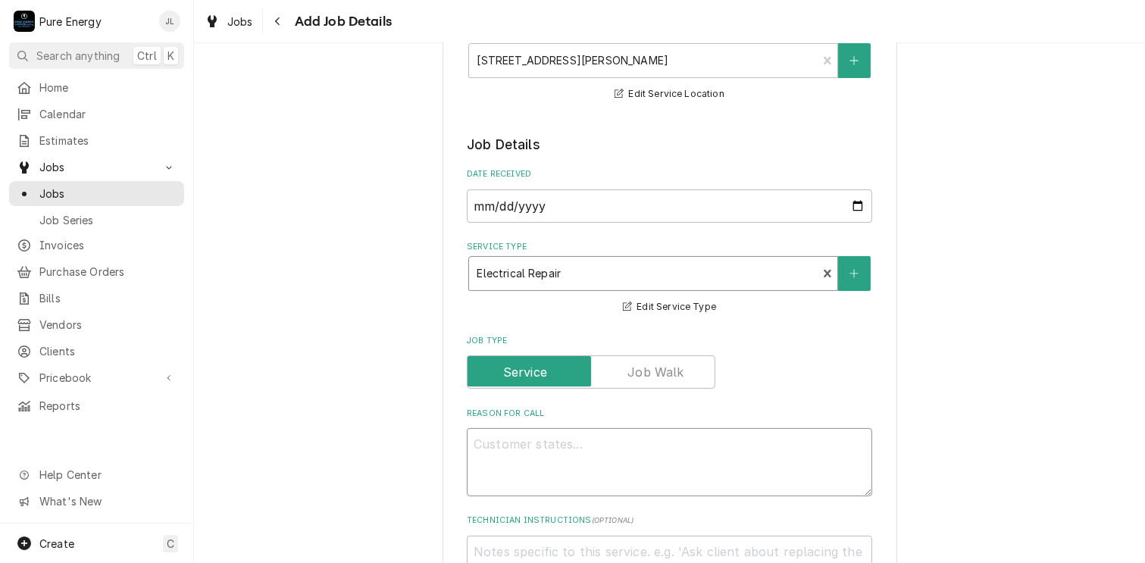
click at [539, 457] on textarea "Reason For Call" at bounding box center [669, 462] width 405 height 68
type textarea "x"
type textarea "H"
type textarea "x"
type textarea "He"
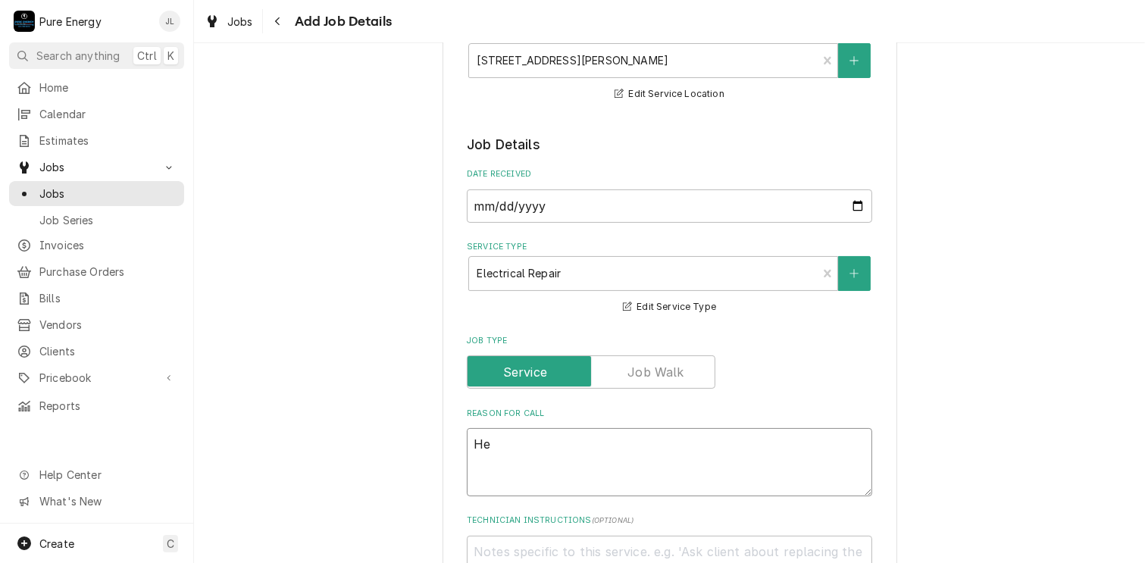
type textarea "x"
type textarea "He"
type textarea "x"
type textarea "He h"
type textarea "x"
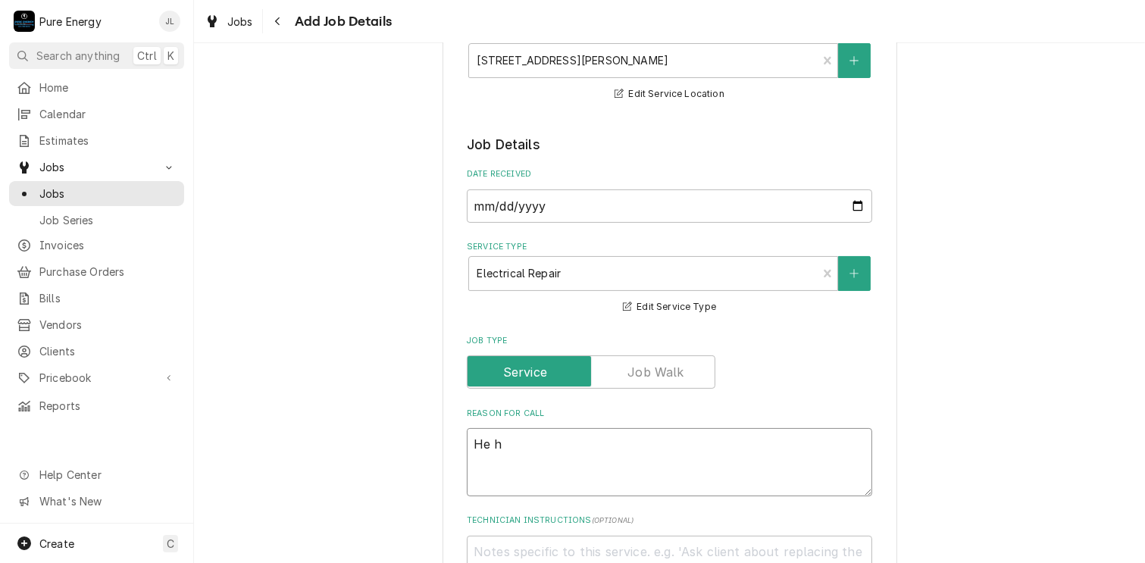
type textarea "He ha"
type textarea "x"
type textarea "He has"
type textarea "x"
type textarea "He has"
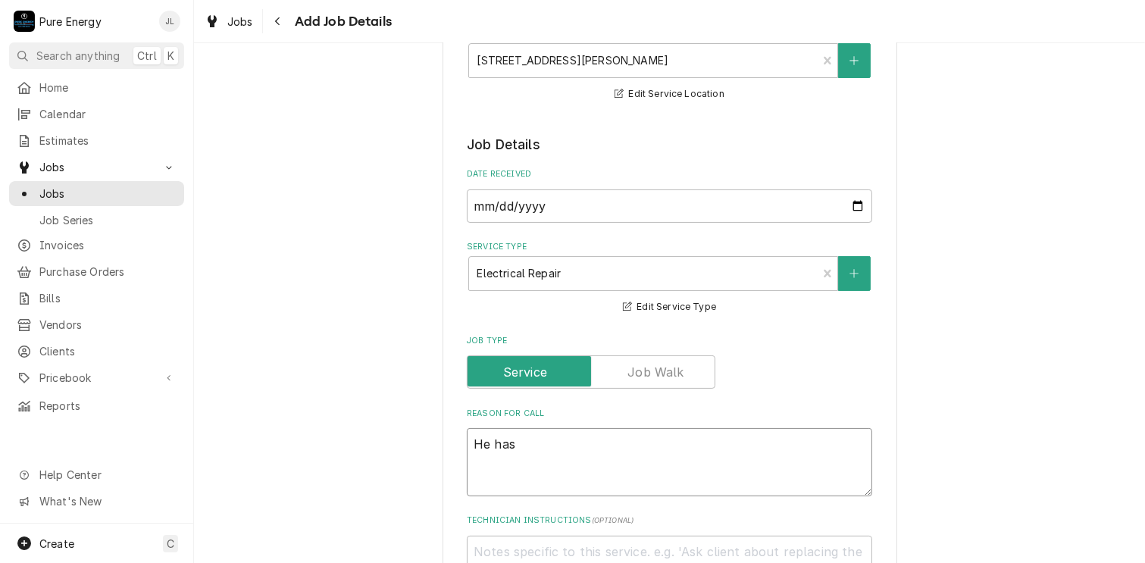
type textarea "x"
type textarea "He has a"
type textarea "x"
type textarea "He has a b"
type textarea "x"
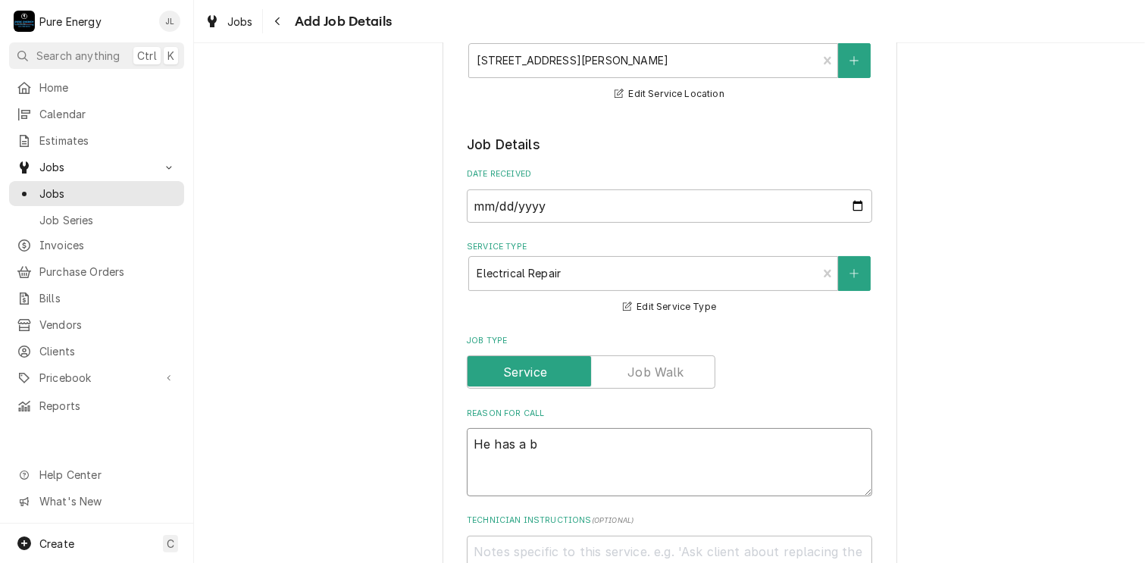
type textarea "He has a ba"
type textarea "x"
type textarea "He has a bad"
type textarea "x"
type textarea "He has a bad"
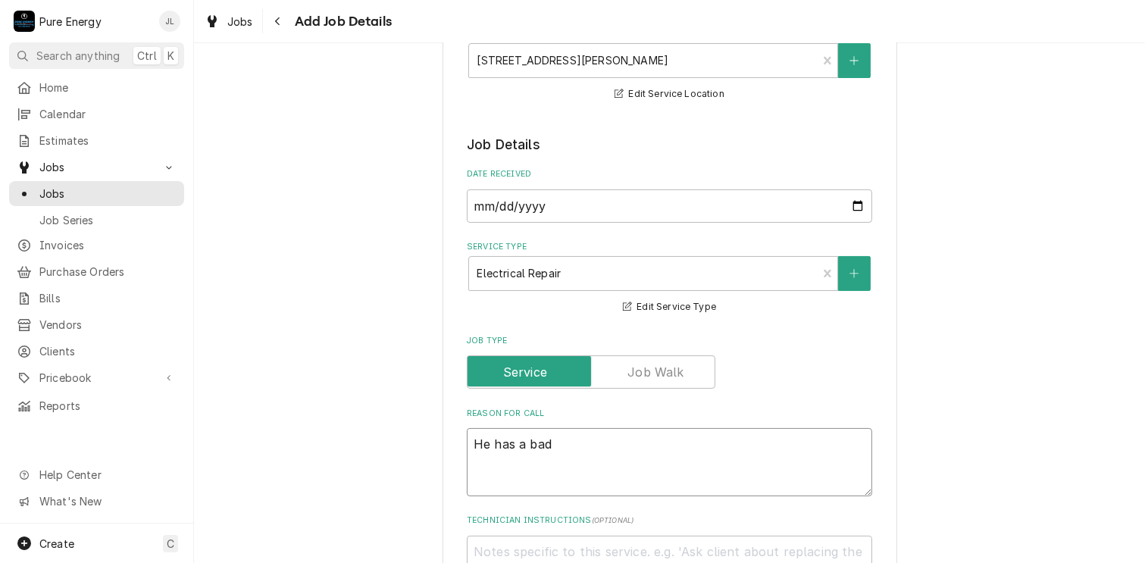
type textarea "x"
type textarea "He has a bad s"
type textarea "x"
type textarea "He has a bad sm"
type textarea "x"
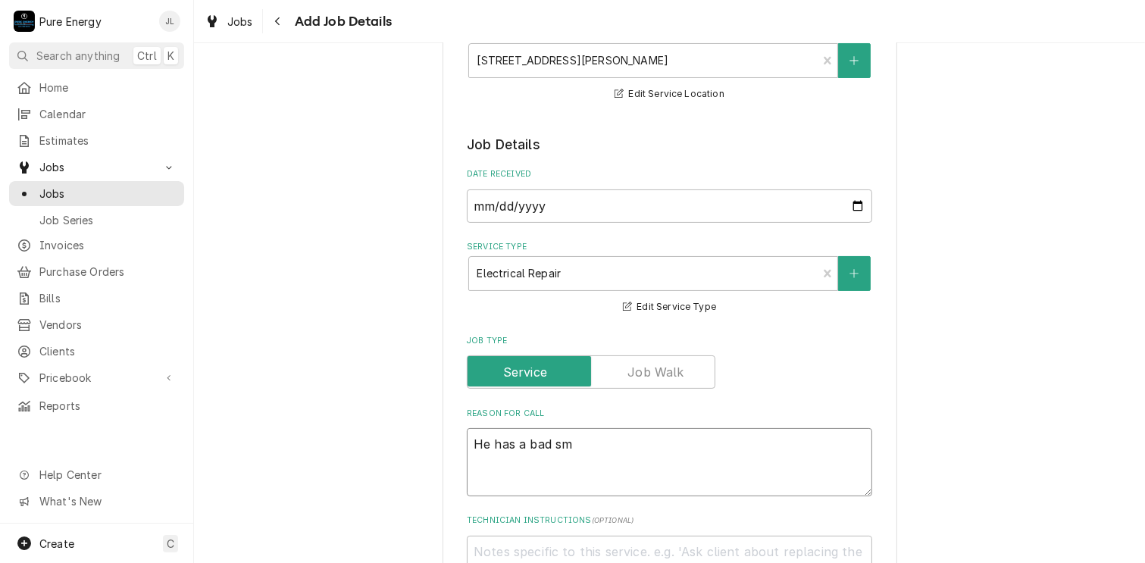
type textarea "He has a bad smo"
type textarea "x"
type textarea "He has a bad smok"
type textarea "x"
type textarea "He has a bad smoki"
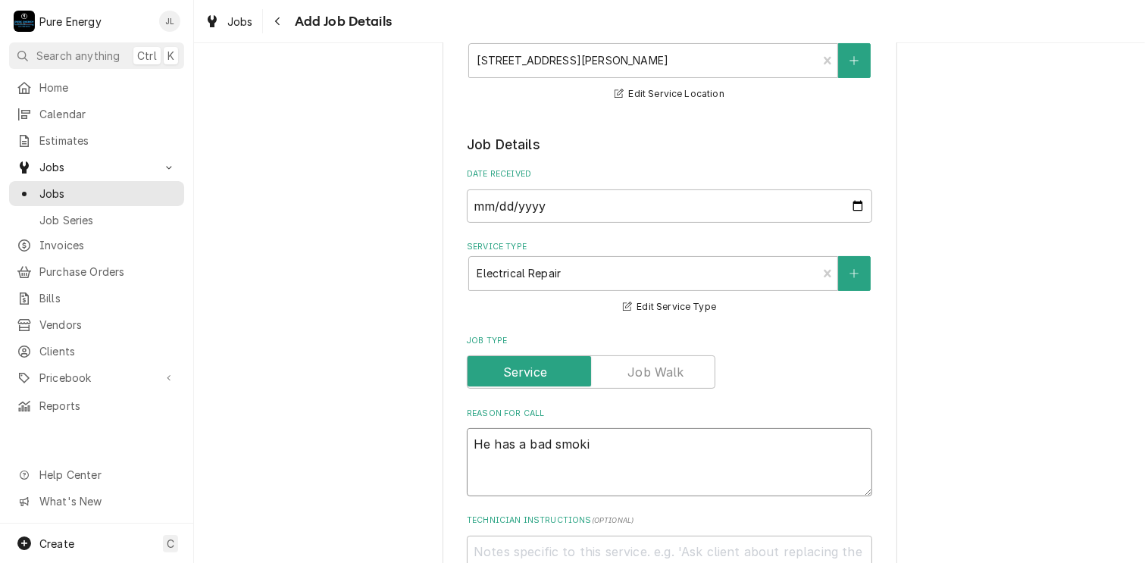
type textarea "x"
type textarea "He has a bad smokie"
type textarea "x"
type textarea "He has a bad smokie."
type textarea "x"
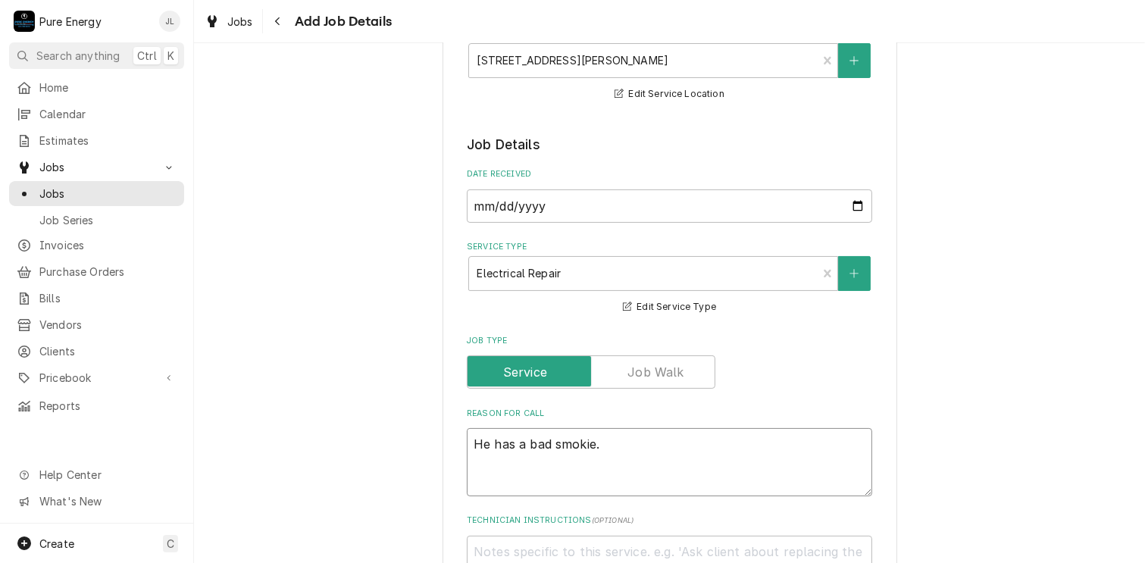
type textarea "He has a bad smokie."
type textarea "x"
type textarea "He has a bad smokie."
type textarea "x"
type textarea "He has a bad smokie."
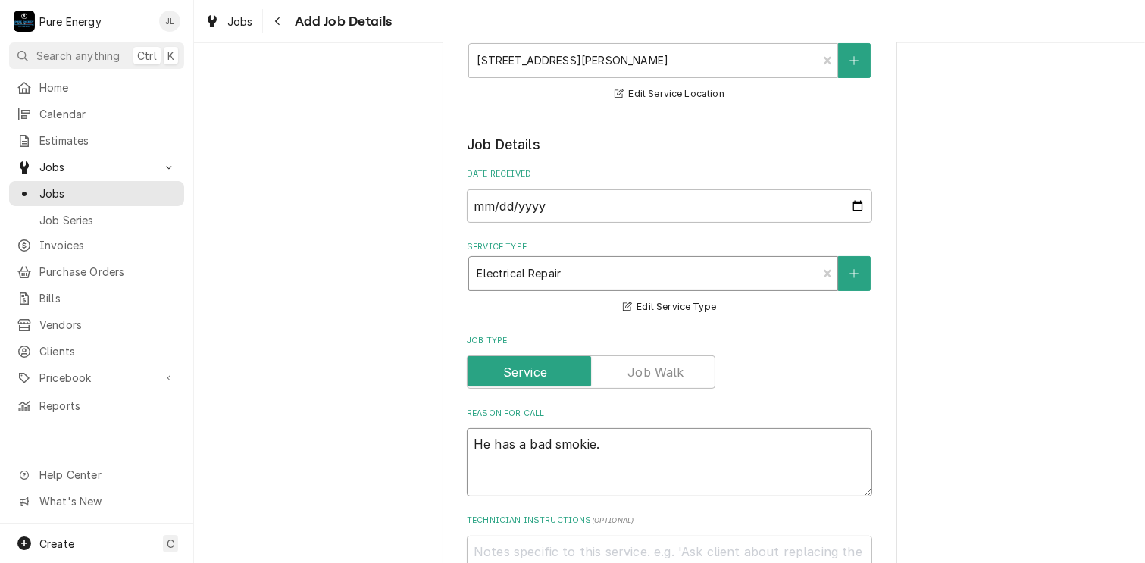
scroll to position [303, 0]
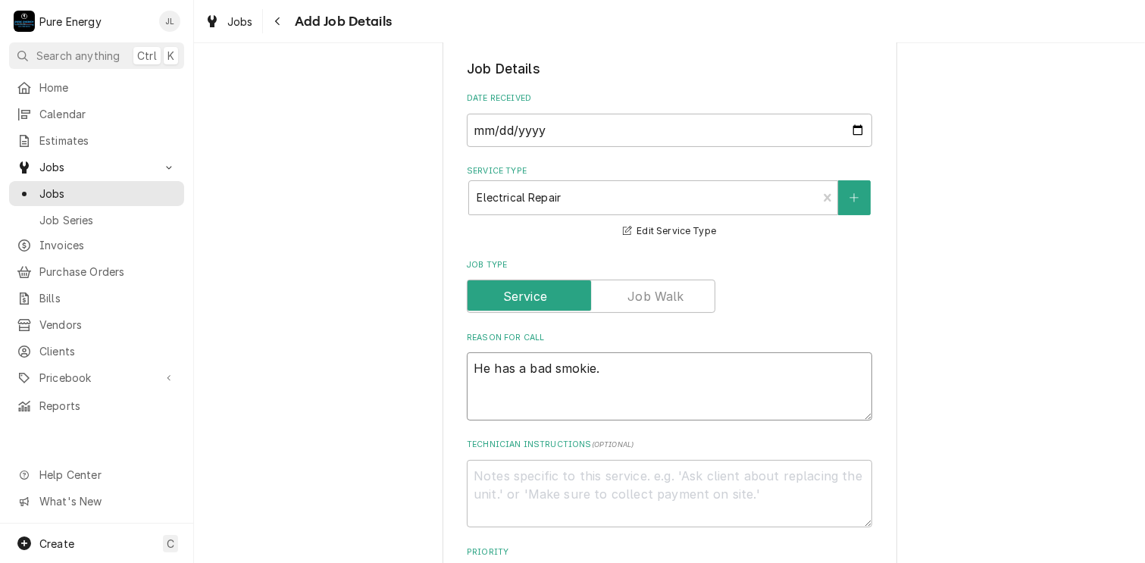
type textarea "x"
type textarea "He has a bad smokie. I"
type textarea "x"
type textarea "He has a bad smokie. I p"
type textarea "x"
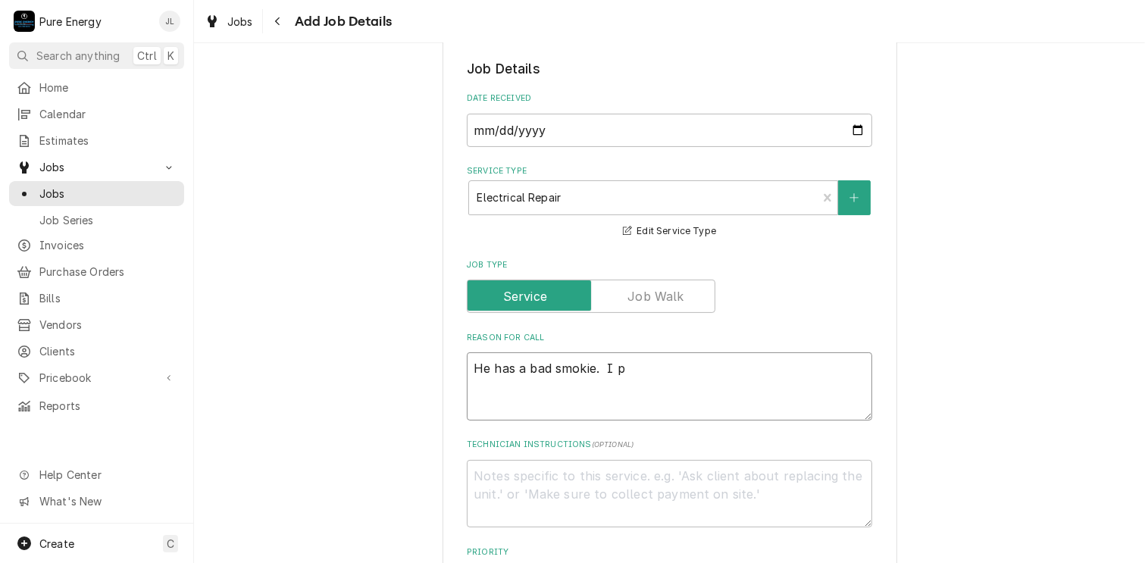
type textarea "He has a bad smokie. I pu"
type textarea "x"
type textarea "He has a bad smokie. I put"
type textarea "x"
type textarea "He has a bad smokie. I put"
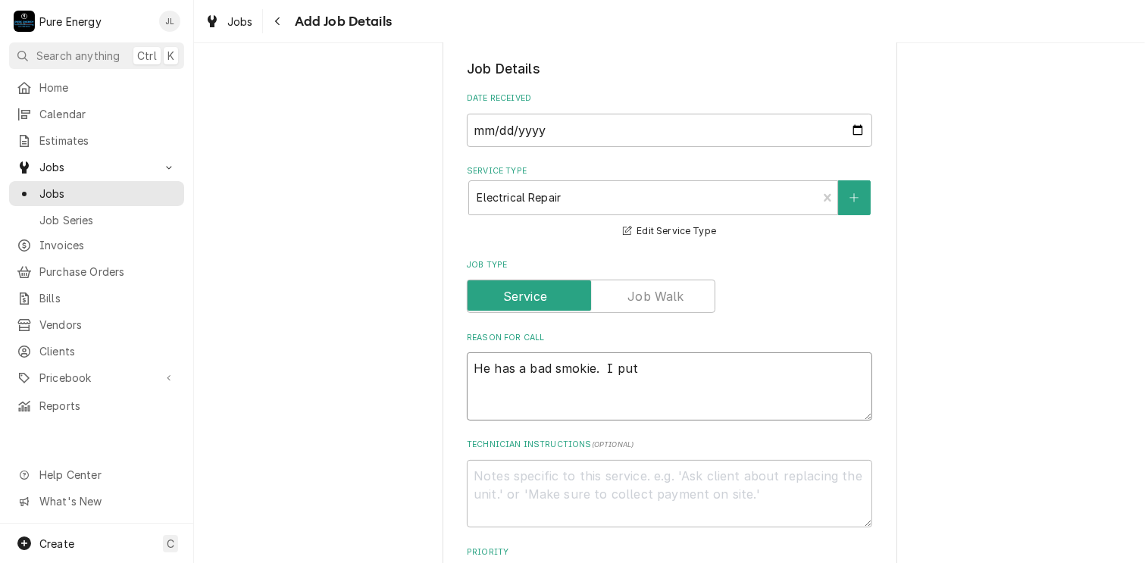
type textarea "x"
type textarea "He has a bad smokie. I put i"
type textarea "x"
type textarea "He has a bad smokie. I put in"
type textarea "x"
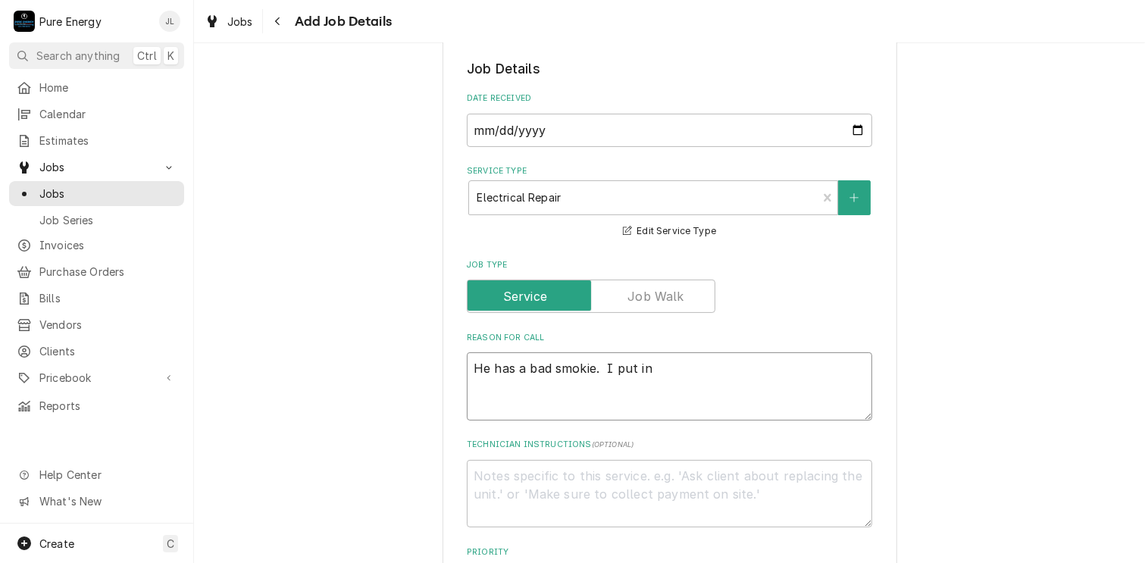
type textarea "He has a bad smokie. I put in o"
type textarea "x"
type textarea "He has a bad smokie. I put in or"
type textarea "x"
type textarea "He has a bad smokie. I put in ord"
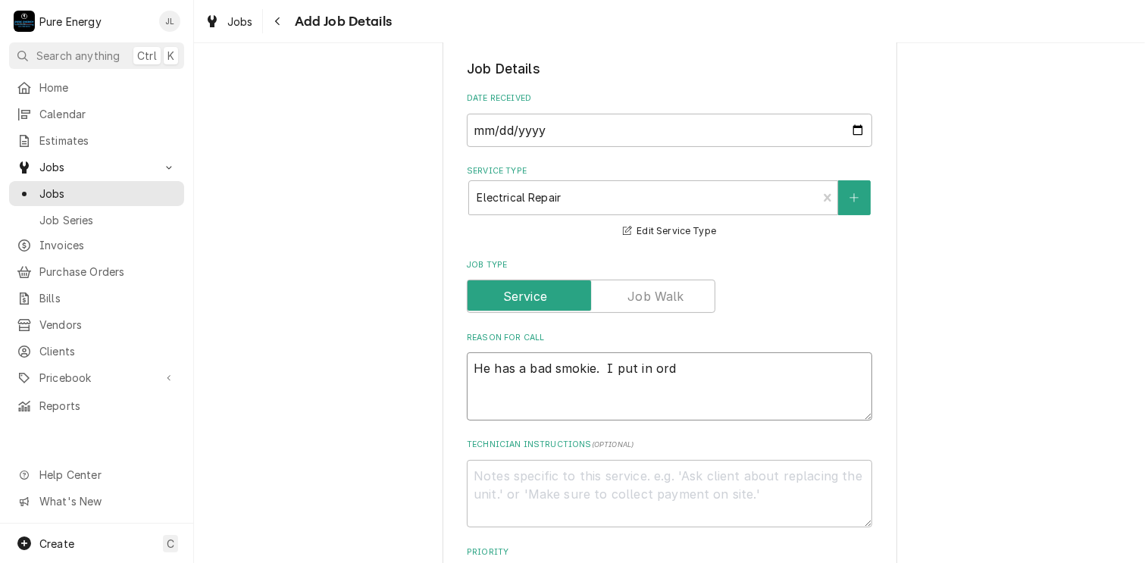
type textarea "x"
type textarea "He has a bad smokie. I put in orde"
type textarea "x"
type textarea "He has a bad smokie. I put in order"
type textarea "x"
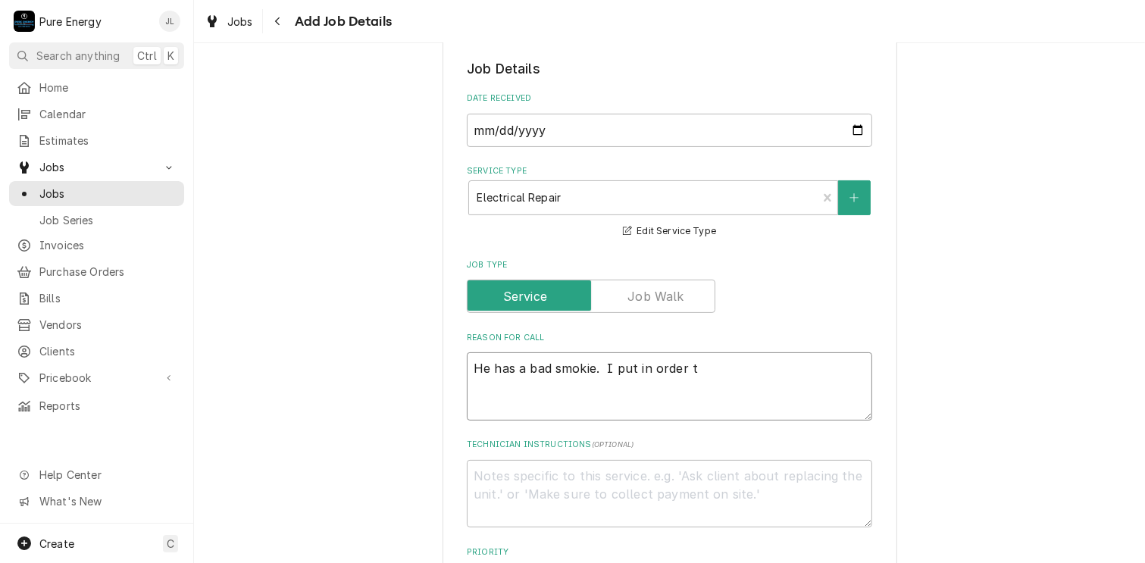
type textarea "He has a bad smokie. I put in order to"
type textarea "x"
type textarea "He has a bad smokie. I put in order to"
type textarea "x"
type textarea "He has a bad smokie. I put in order to"
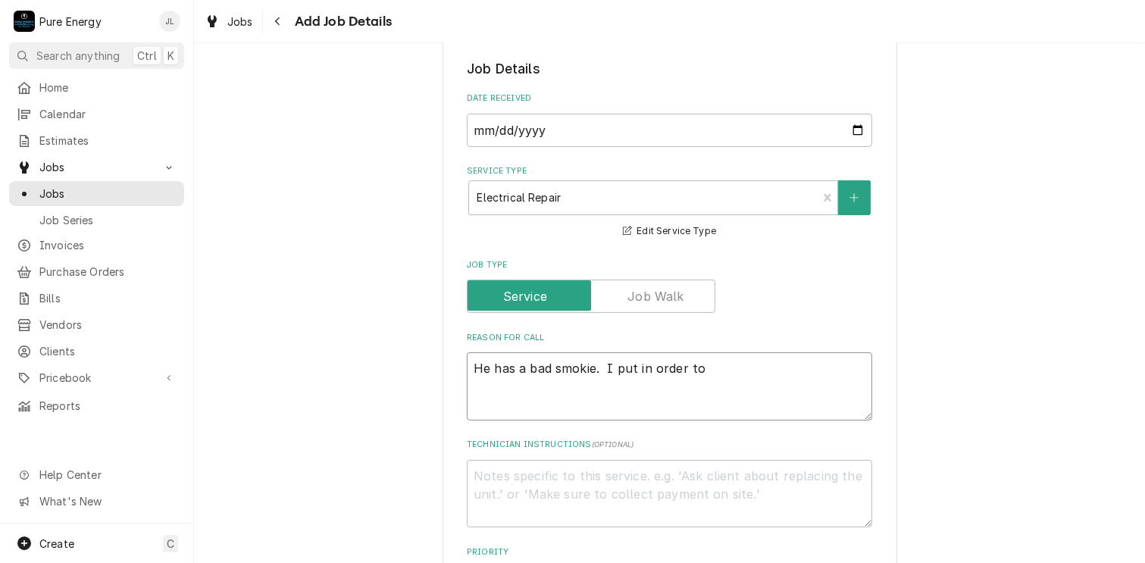
type textarea "x"
type textarea "He has a bad smokie. I put in order t"
type textarea "x"
type textarea "He has a bad smokie. I put in order"
type textarea "x"
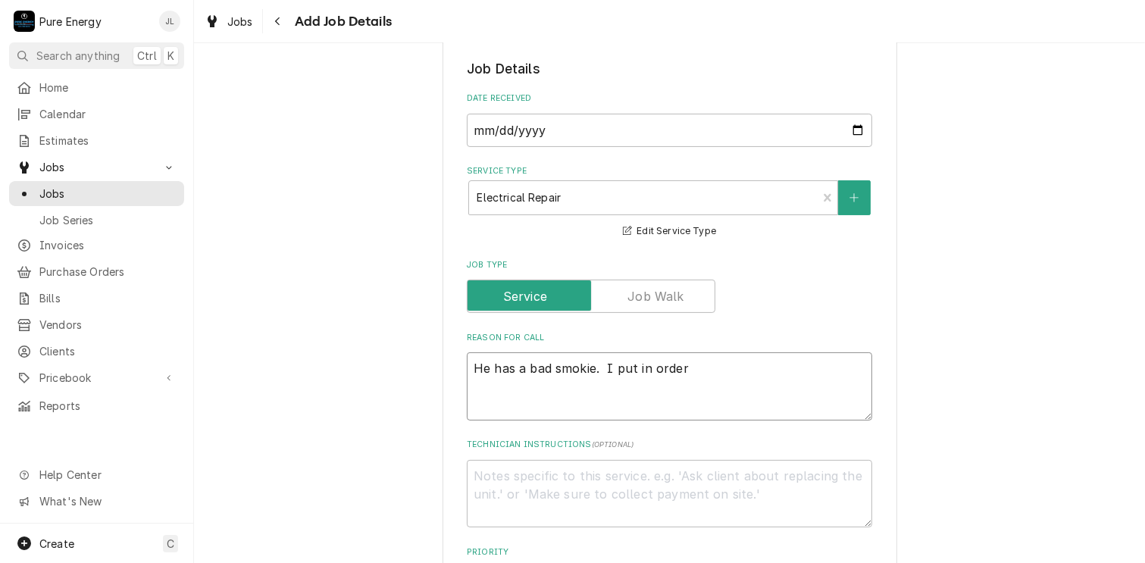
type textarea "He has a bad smokie. I put in order"
type textarea "x"
type textarea "He has a bad smokie. I put in orde"
type textarea "x"
type textarea "He has a bad smokie. I put in ord"
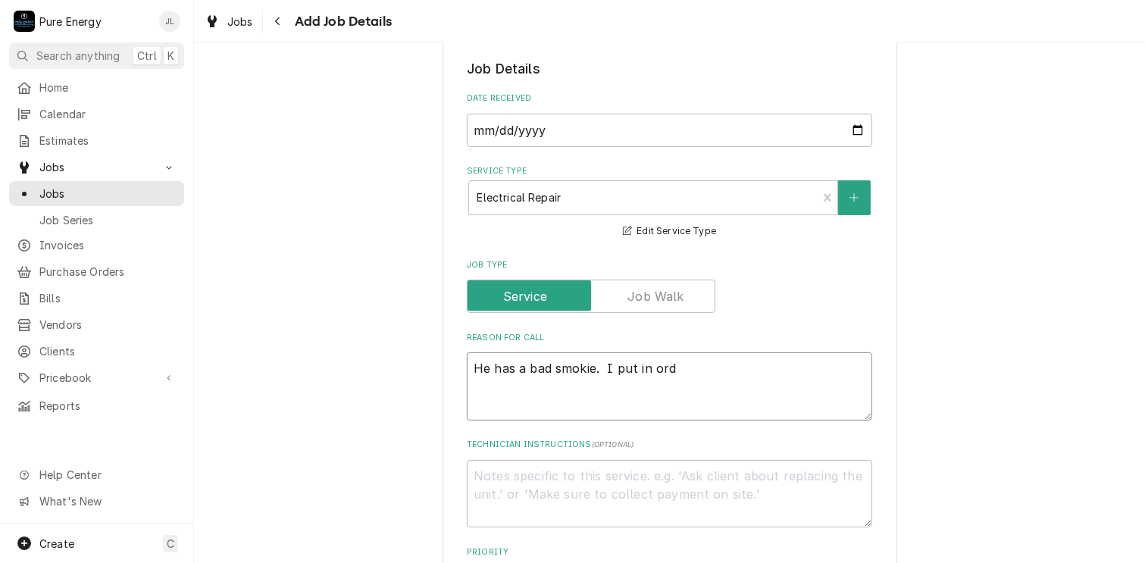
type textarea "x"
type textarea "He has a bad smokie. I put in or"
type textarea "x"
type textarea "He has a bad smokie. I put in o"
type textarea "x"
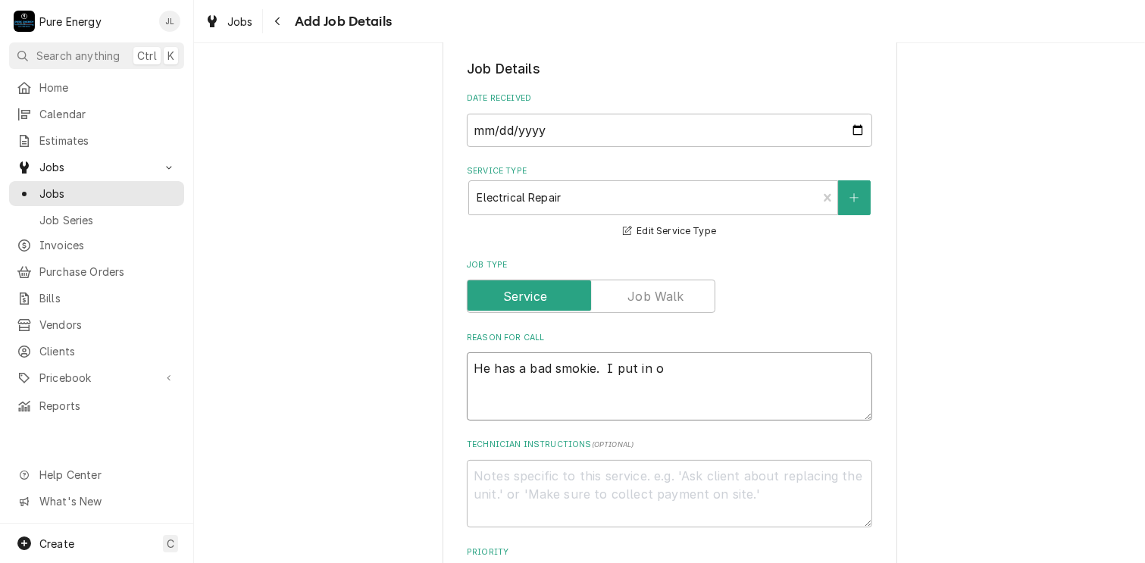
type textarea "He has a bad smokie. I put in"
type textarea "x"
type textarea "He has a bad smokie. I put in"
type textarea "x"
type textarea "He has a bad smokie. I put i"
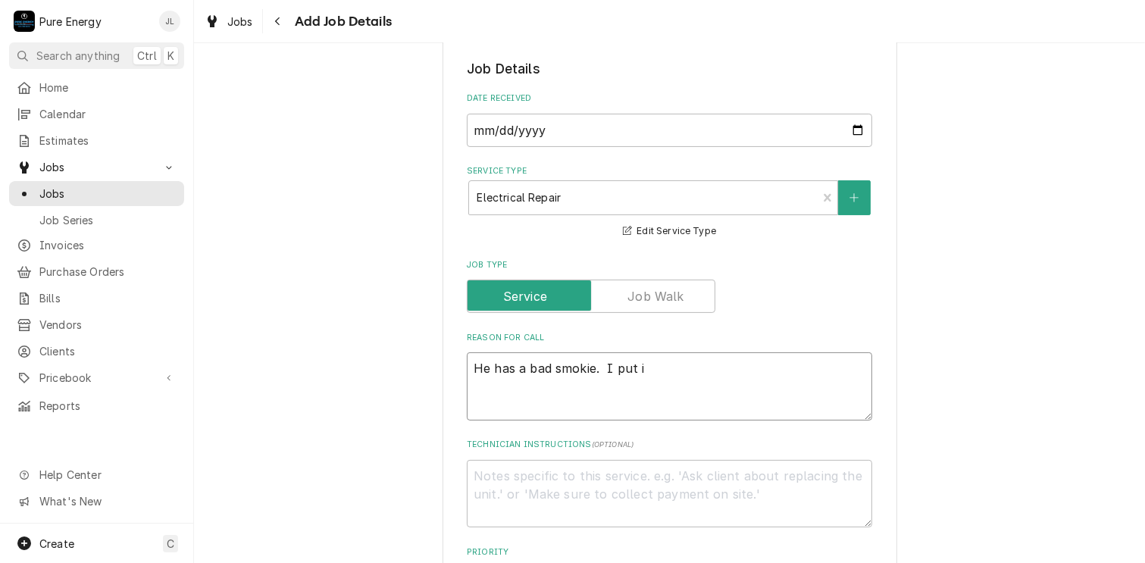
type textarea "x"
type textarea "He has a bad smokie. I put"
type textarea "x"
type textarea "He has a bad smokie. I put"
type textarea "x"
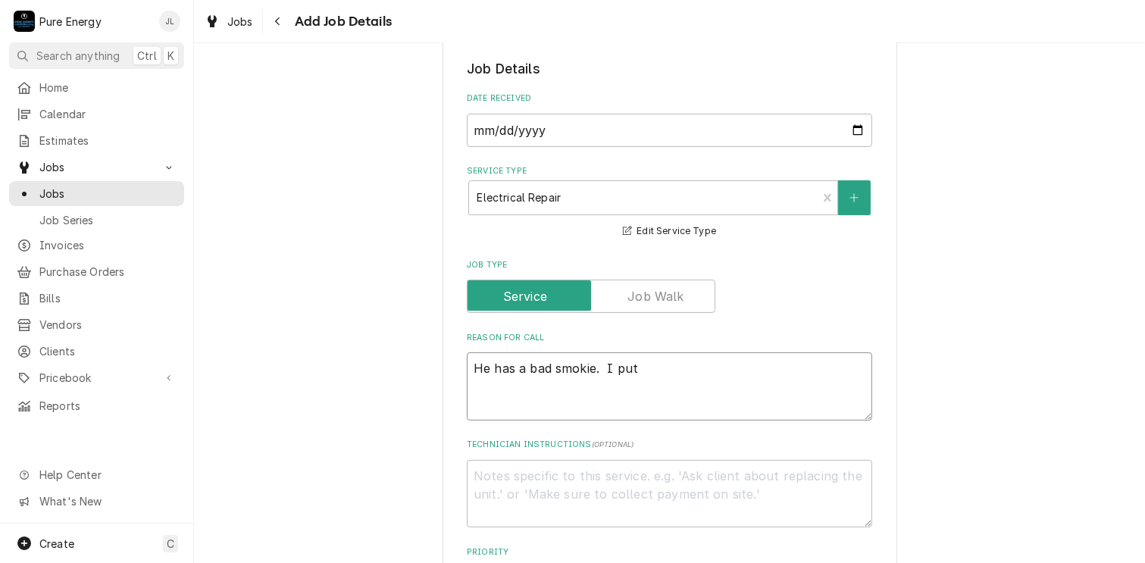
type textarea "He has a bad smokie. I pu"
type textarea "x"
type textarea "He has a bad smokie. I p"
type textarea "x"
type textarea "He has a bad smokie. I"
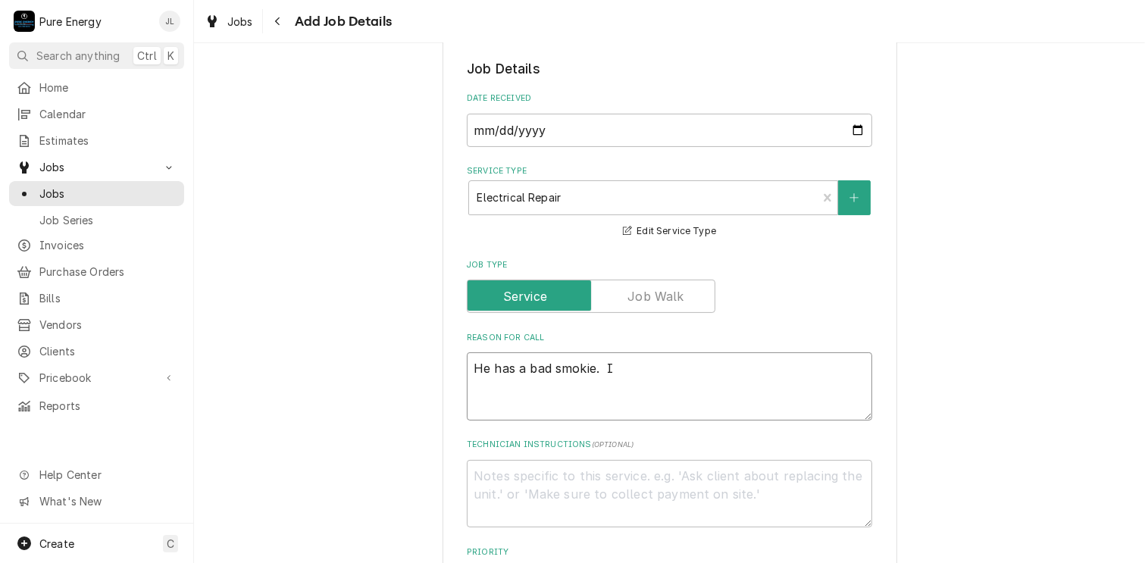
type textarea "x"
type textarea "He has a bad smokie. I"
type textarea "x"
type textarea "He has a bad smokie."
type textarea "x"
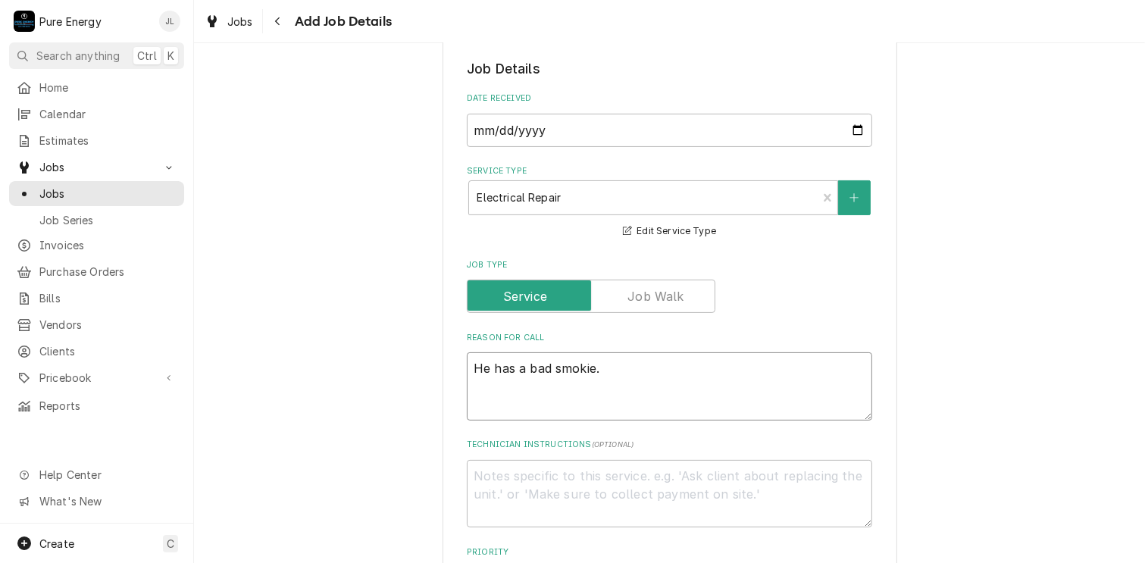
type textarea "He has a bad smokie. W"
type textarea "x"
type textarea "He has a bad smokie. We"
type textarea "x"
type textarea "He has a bad smokie. We n"
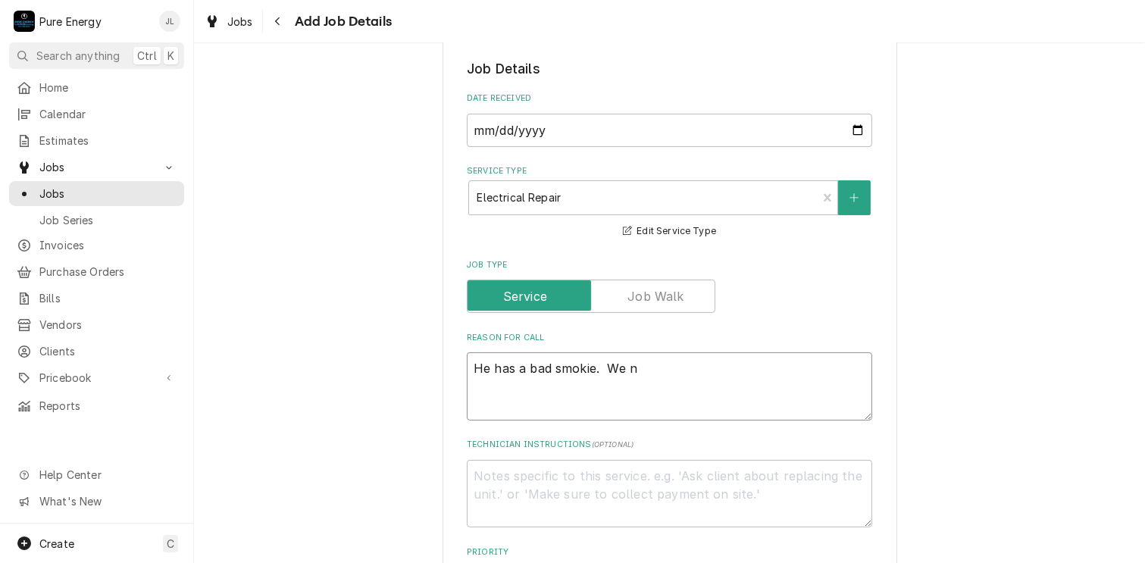
type textarea "x"
type textarea "He has a bad smokie. We ne"
type textarea "x"
type textarea "He has a bad smokie. We nee"
type textarea "x"
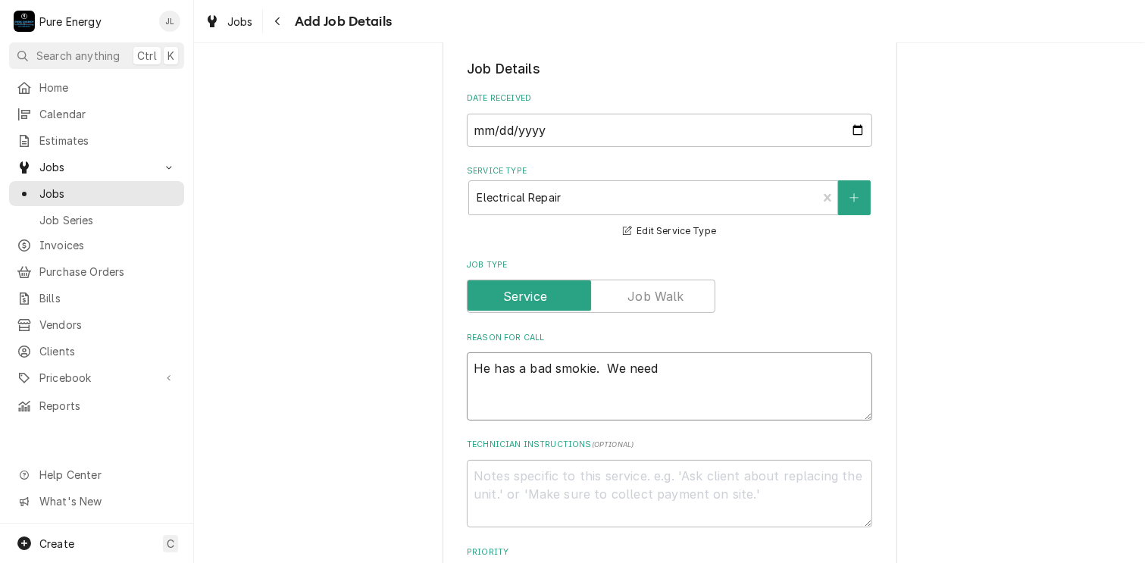
type textarea "He has a bad smokie. We need"
type textarea "x"
type textarea "He has a bad smokie. We need t"
type textarea "x"
type textarea "He has a bad smokie. We need to"
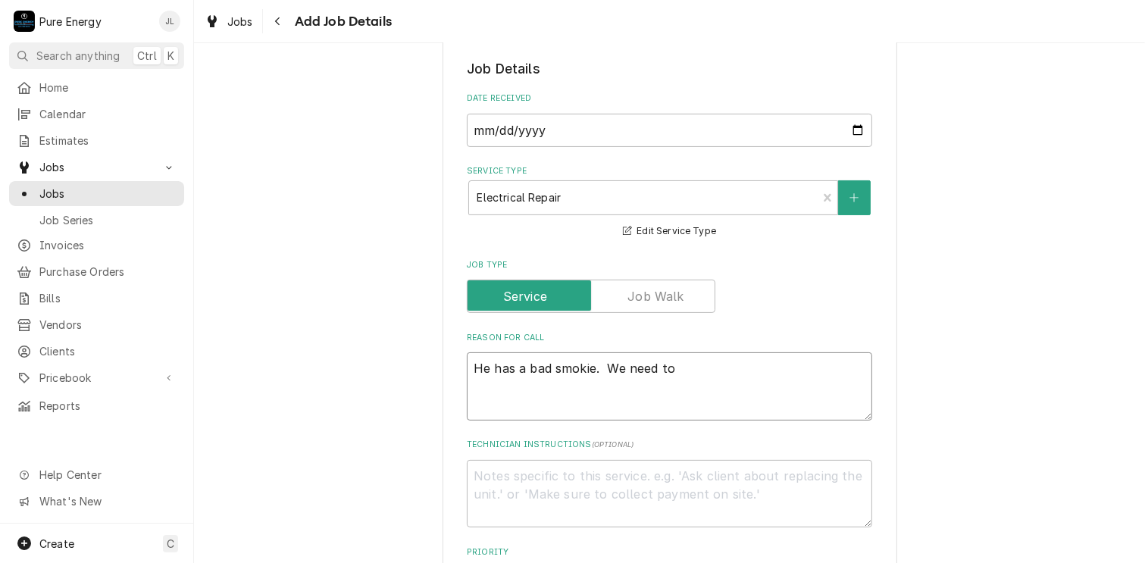
type textarea "x"
type textarea "He has a bad smokie. We need to"
type textarea "x"
type textarea "He has a bad smokie. We need to d"
type textarea "x"
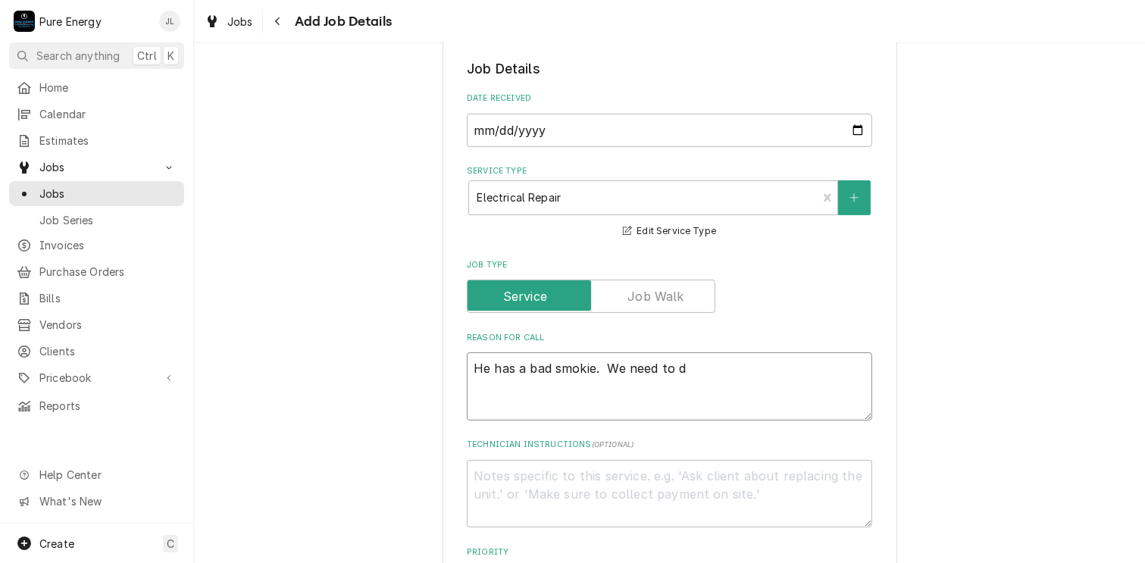
type textarea "He has a bad smokie. We need to do"
type textarea "x"
type textarea "He has a bad smokie. We need to do"
type textarea "x"
type textarea "He has a bad smokie. We need to do b"
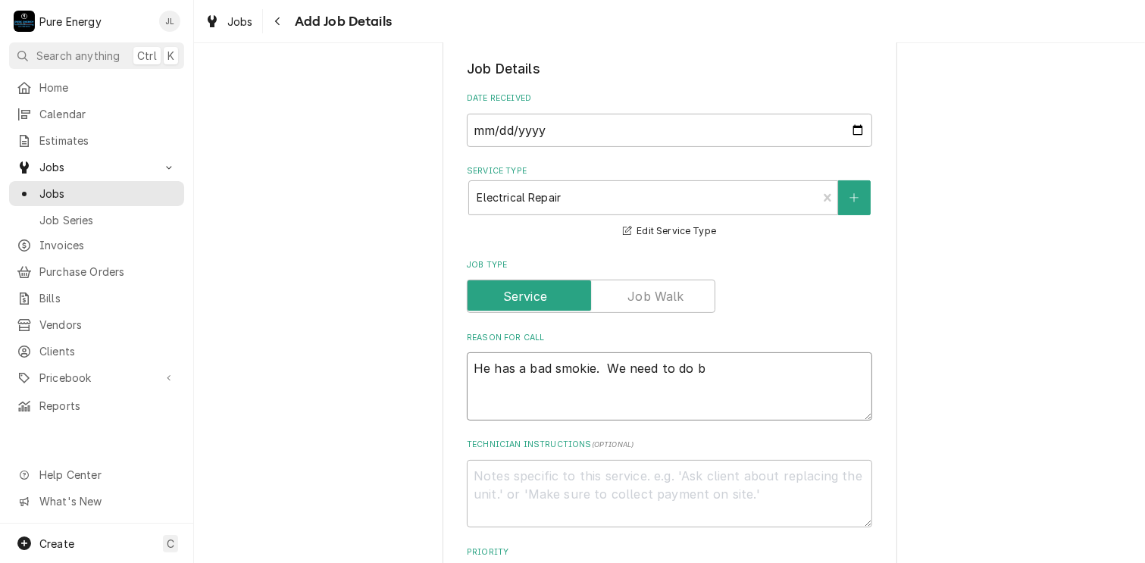
type textarea "x"
type textarea "He has a bad smokie. We need to do be"
type textarea "x"
type textarea "He has a bad smokie. We need to do bef"
type textarea "x"
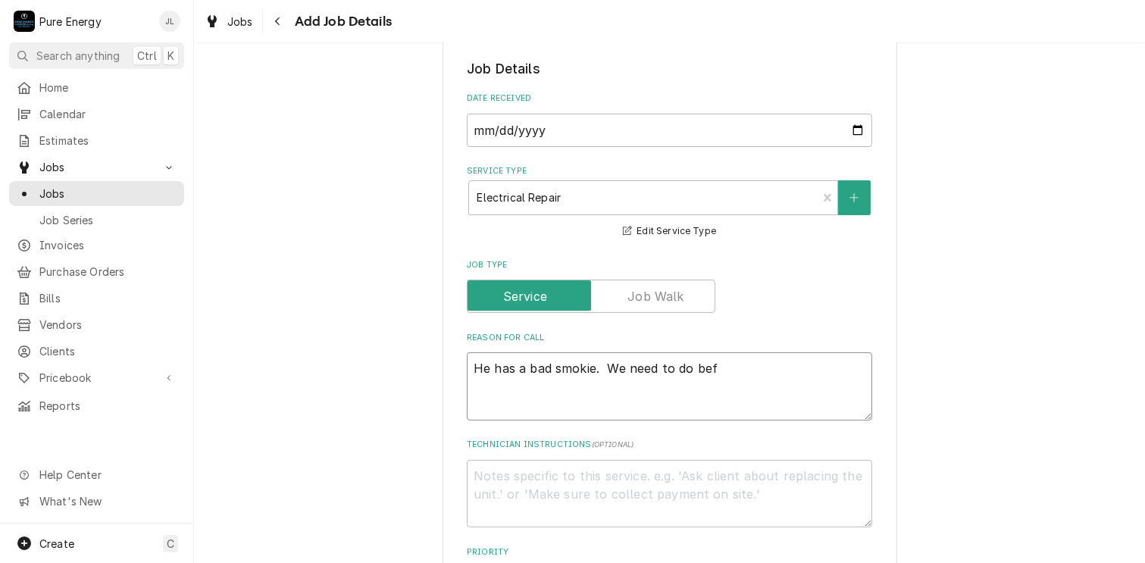
type textarea "He has a bad smokie. We need to do befo"
type textarea "x"
type textarea "He has a bad smokie. We need to do befor"
type textarea "x"
type textarea "He has a bad smokie. We need to do before"
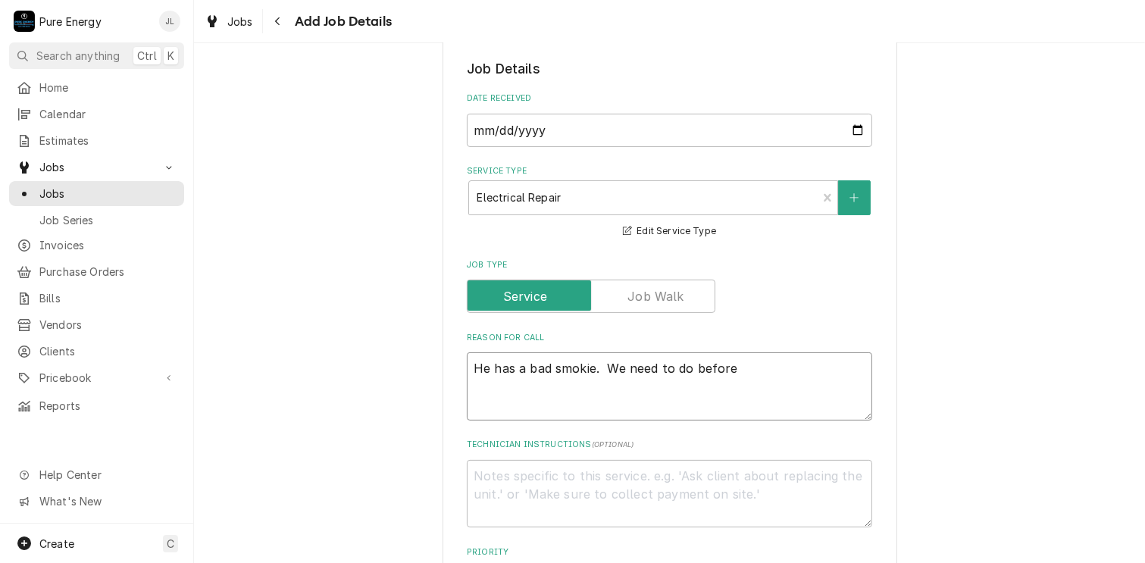
type textarea "x"
type textarea "He has a bad smokie. We need to do before"
type textarea "x"
type textarea "He has a bad smokie. We need to do before y"
type textarea "x"
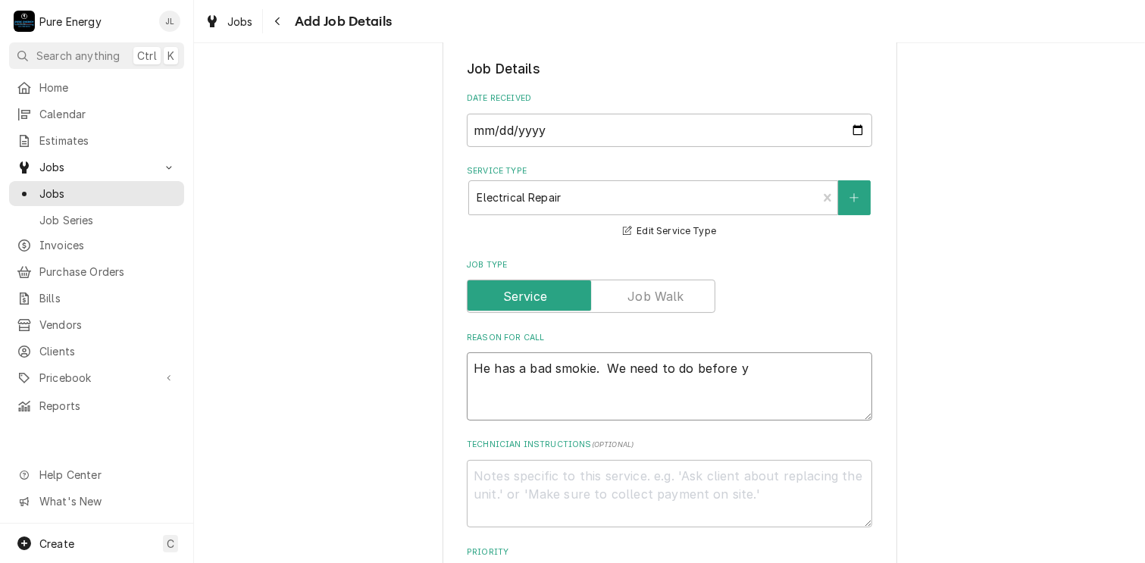
type textarea "He has a bad smokie. We need to do before yo"
type textarea "x"
type textarea "He has a bad smokie. We need to do before you"
type textarea "x"
type textarea "He has a bad smokie. We need to do before you"
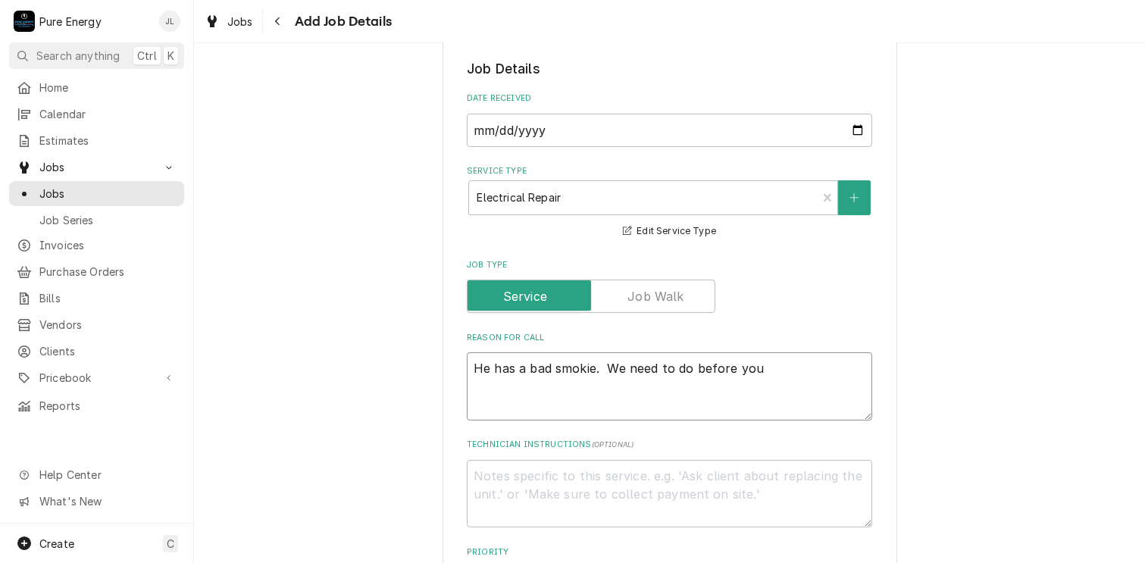
type textarea "x"
type textarea "He has a bad smokie. We need to do before you"
type textarea "x"
type textarea "He has a bad smokie. We need to do before yo"
type textarea "x"
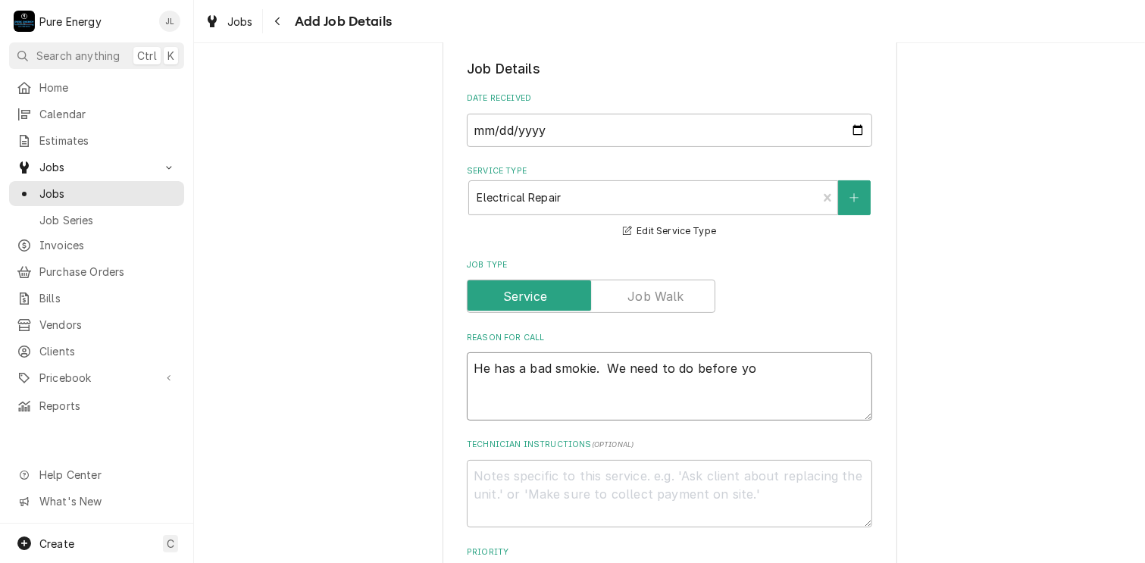
type textarea "He has a bad smokie. We need to do before y"
type textarea "x"
type textarea "He has a bad smokie. We need to do before"
type textarea "x"
type textarea "He has a bad smokie. We need to do before"
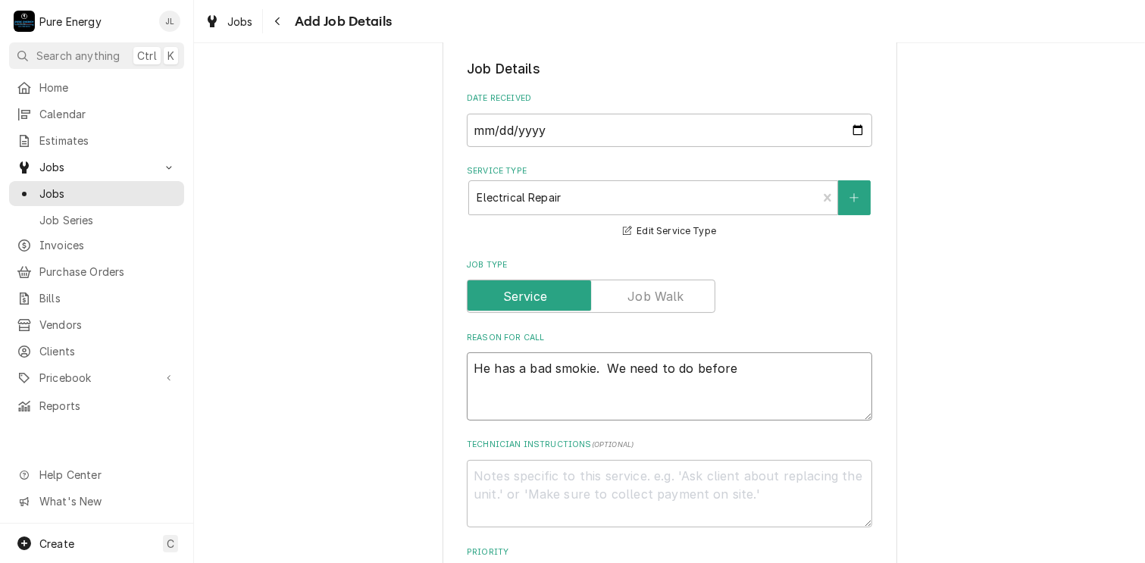
type textarea "x"
type textarea "He has a bad smokie. We need to do befor"
type textarea "x"
type textarea "He has a bad smokie. We need to do befo"
type textarea "x"
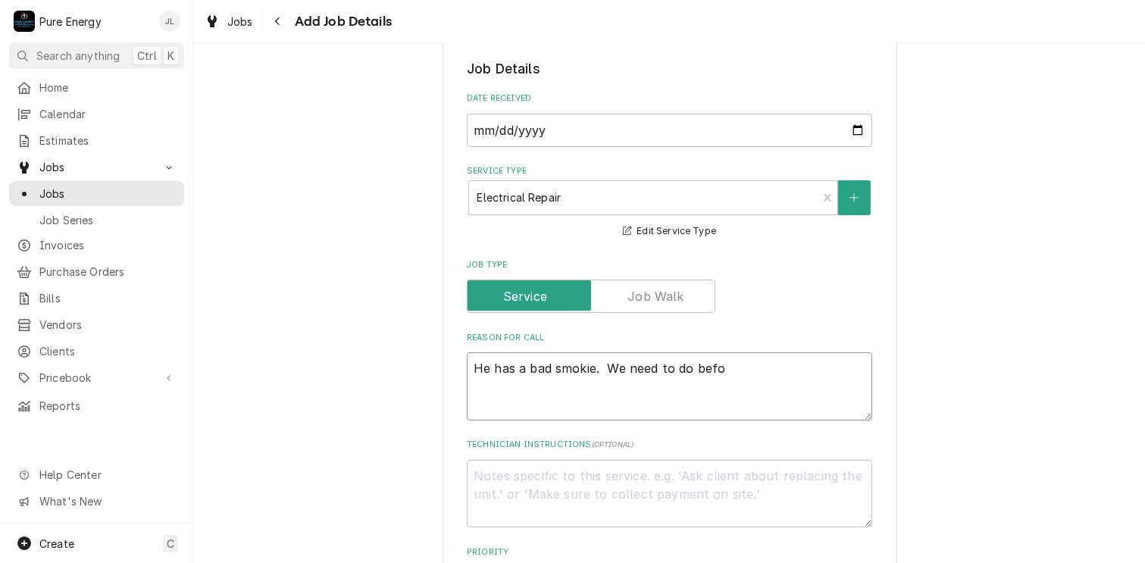
type textarea "He has a bad smokie. We need to do bef"
type textarea "x"
type textarea "He has a bad smokie. We need to do be"
type textarea "x"
type textarea "He has a bad smokie. We need to do b"
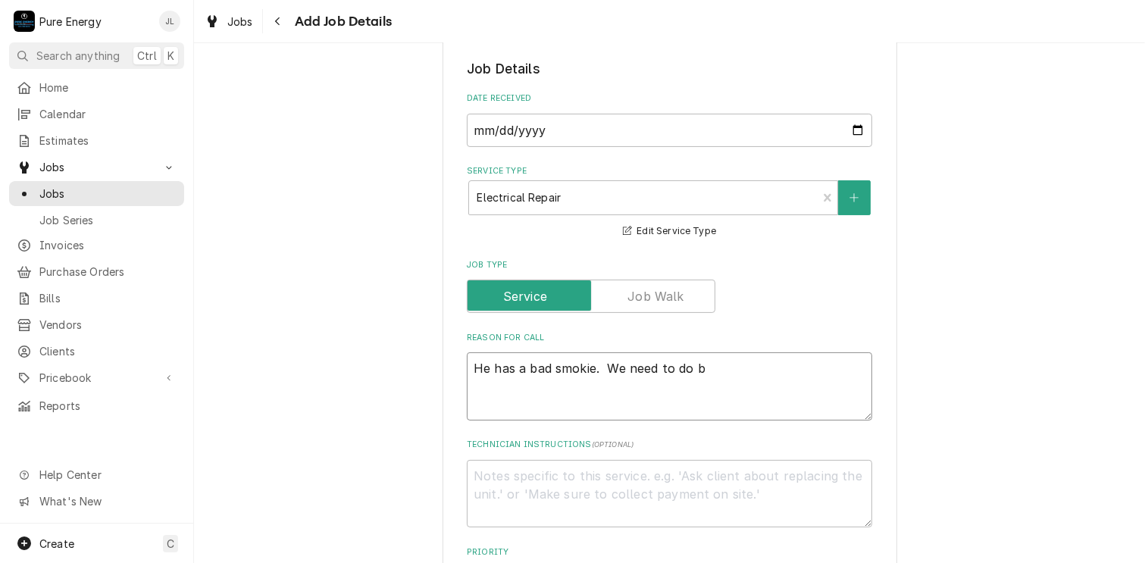
type textarea "x"
type textarea "He has a bad smokie. We need to do"
type textarea "x"
type textarea "He has a bad smokie. We need to do af"
type textarea "x"
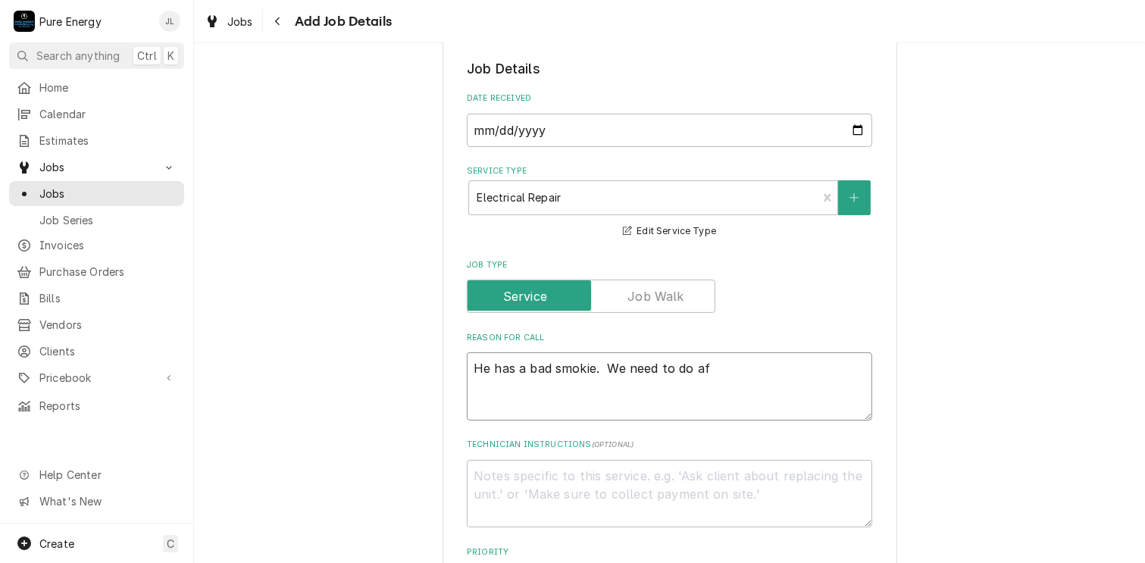
type textarea "He has a bad smokie. We need to do aft"
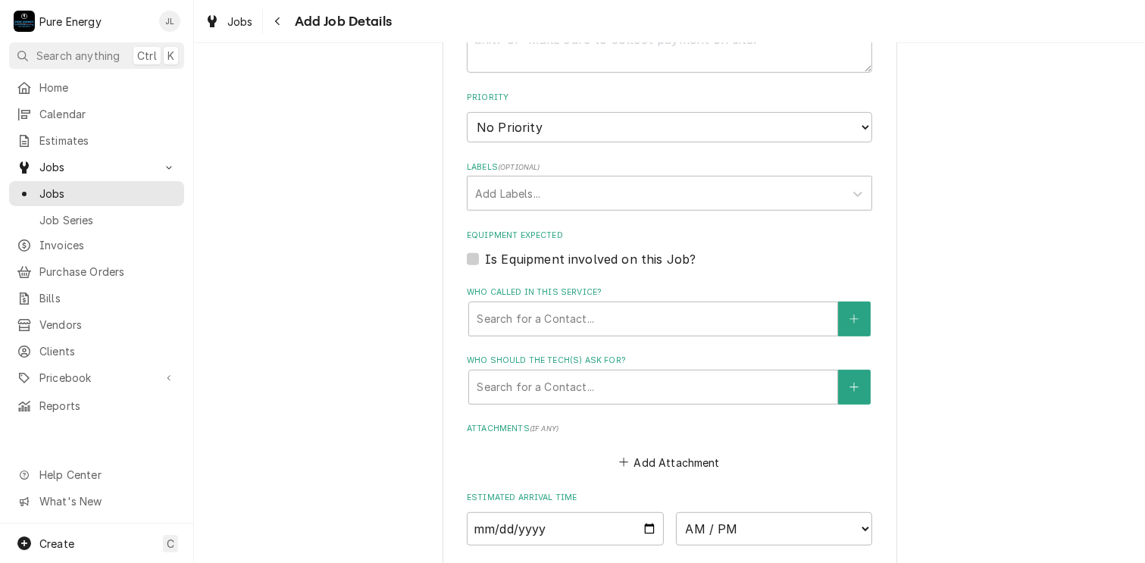
scroll to position [909, 0]
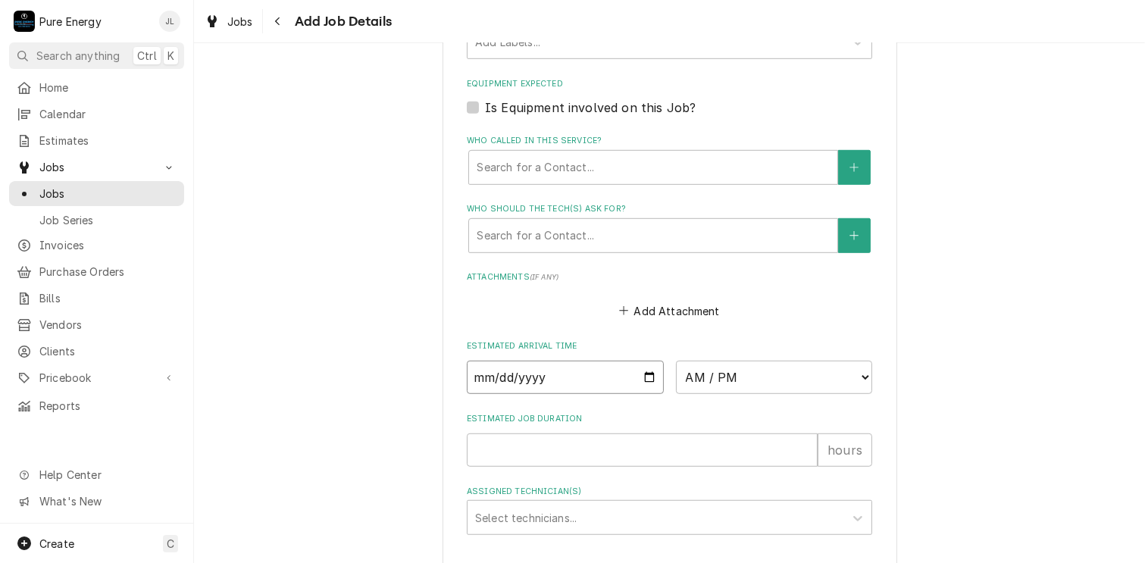
click at [645, 375] on input "Date" at bounding box center [565, 377] width 197 height 33
click at [861, 370] on select "AM / PM 6:00 AM 6:15 AM 6:30 AM 6:45 AM 7:00 AM 7:15 AM 7:30 AM 7:45 AM 8:00 AM…" at bounding box center [774, 377] width 197 height 33
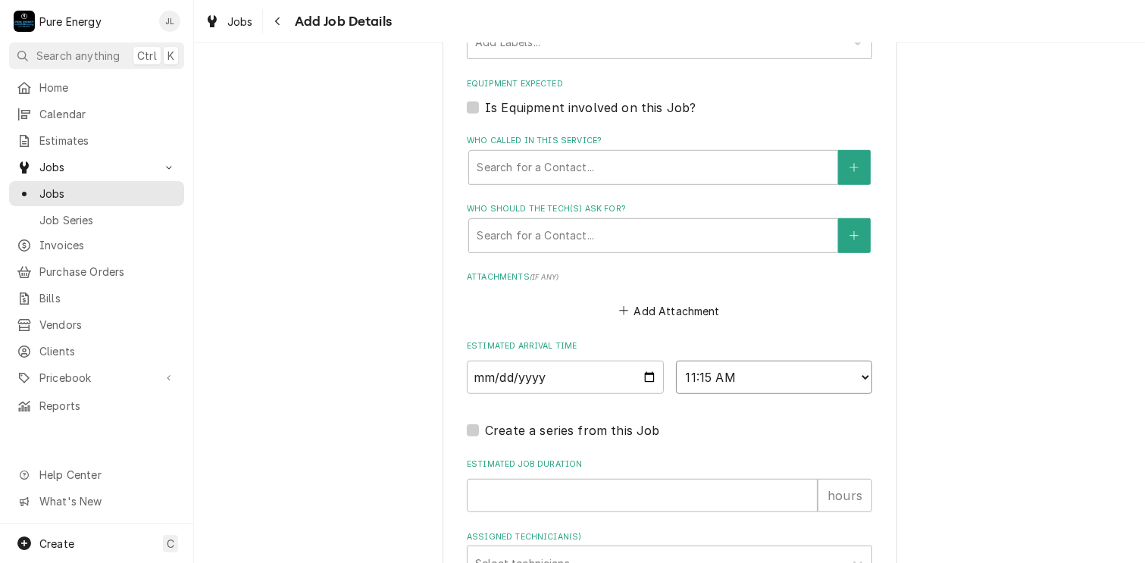
scroll to position [1053, 0]
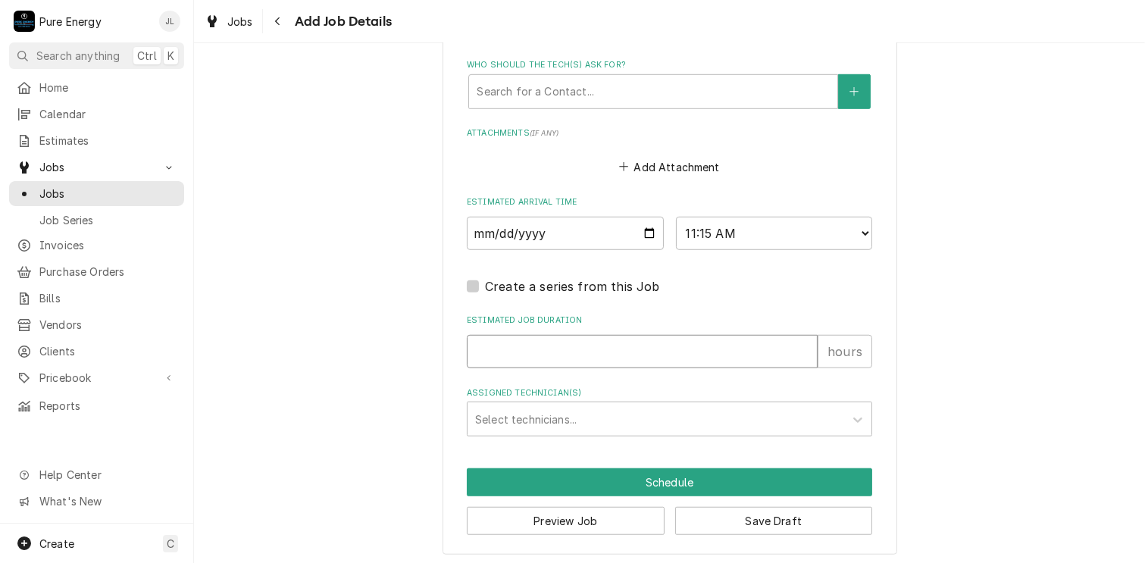
click at [523, 348] on input "Estimated Job Duration" at bounding box center [642, 351] width 351 height 33
click at [580, 406] on div "Assigned Technician(s)" at bounding box center [655, 418] width 361 height 27
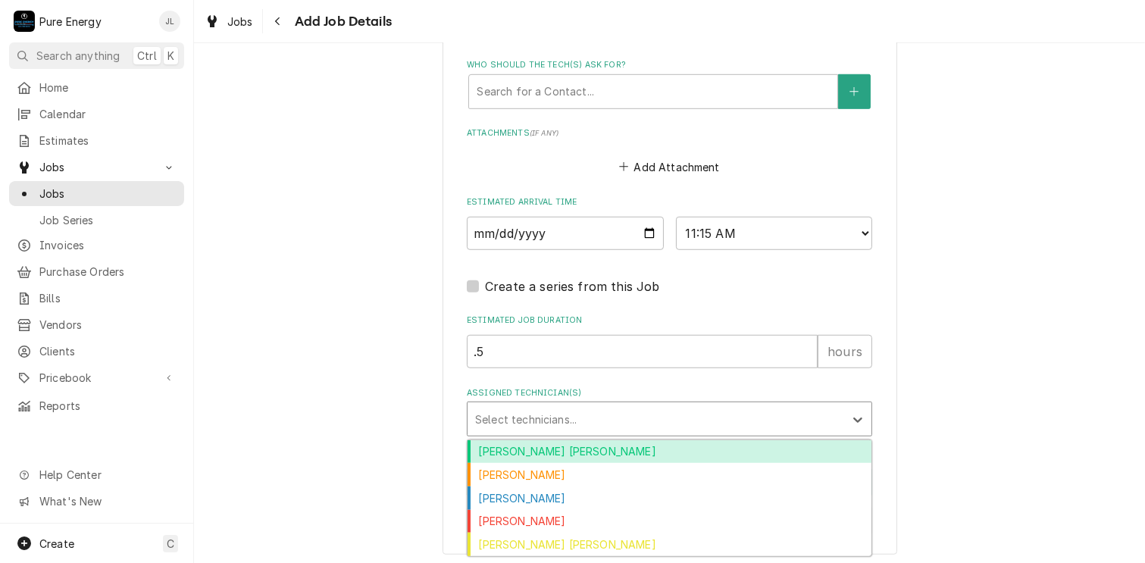
click at [558, 448] on div "Albert Hernandez Soto" at bounding box center [669, 451] width 404 height 23
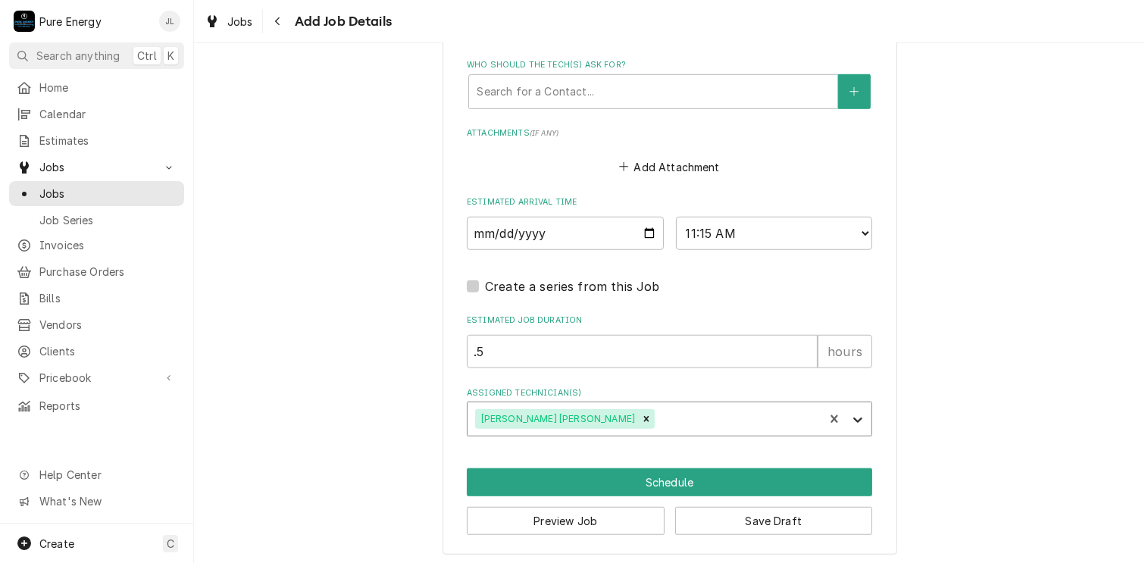
click at [851, 413] on icon "Assigned Technician(s)" at bounding box center [857, 419] width 15 height 15
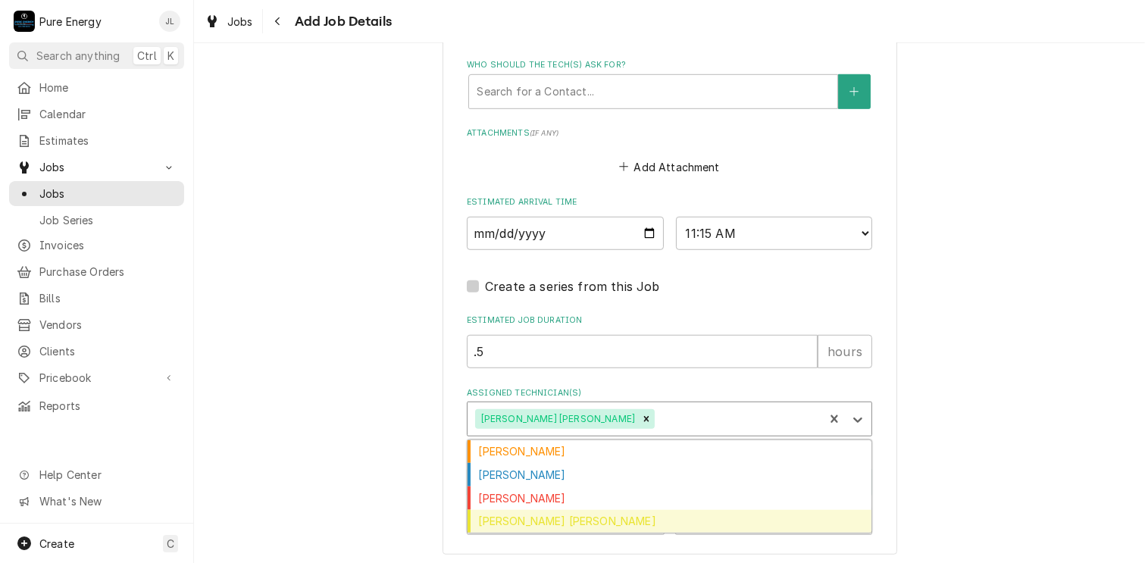
click at [704, 520] on div "Rodolfo Hernandez Lorenzo" at bounding box center [669, 521] width 404 height 23
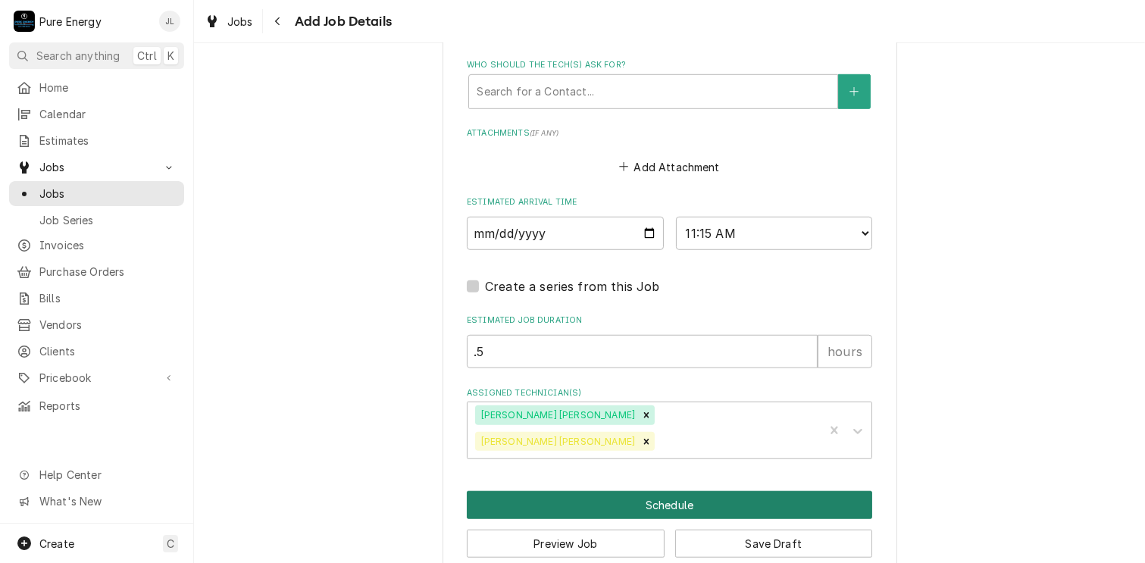
click at [708, 491] on button "Schedule" at bounding box center [669, 505] width 405 height 28
